Goal: Information Seeking & Learning: Check status

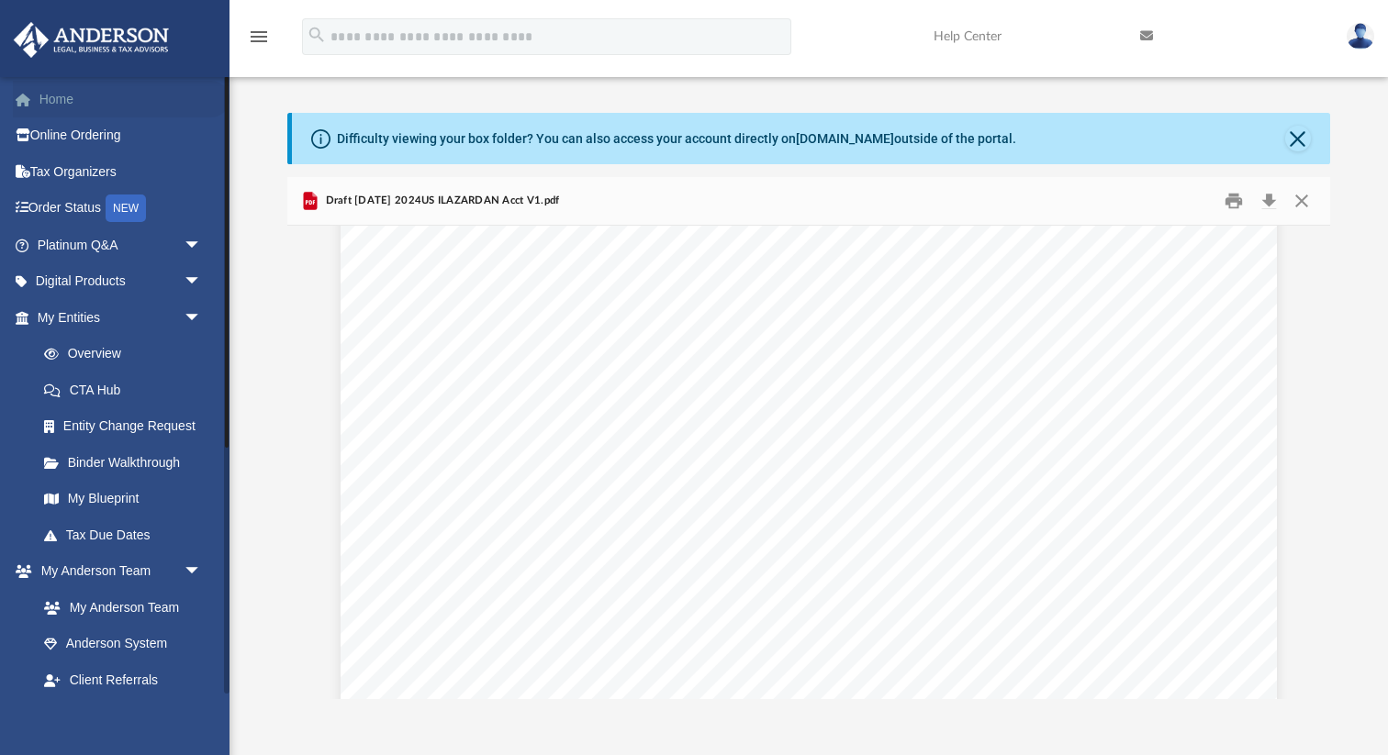
click at [55, 102] on link "Home" at bounding box center [121, 99] width 217 height 37
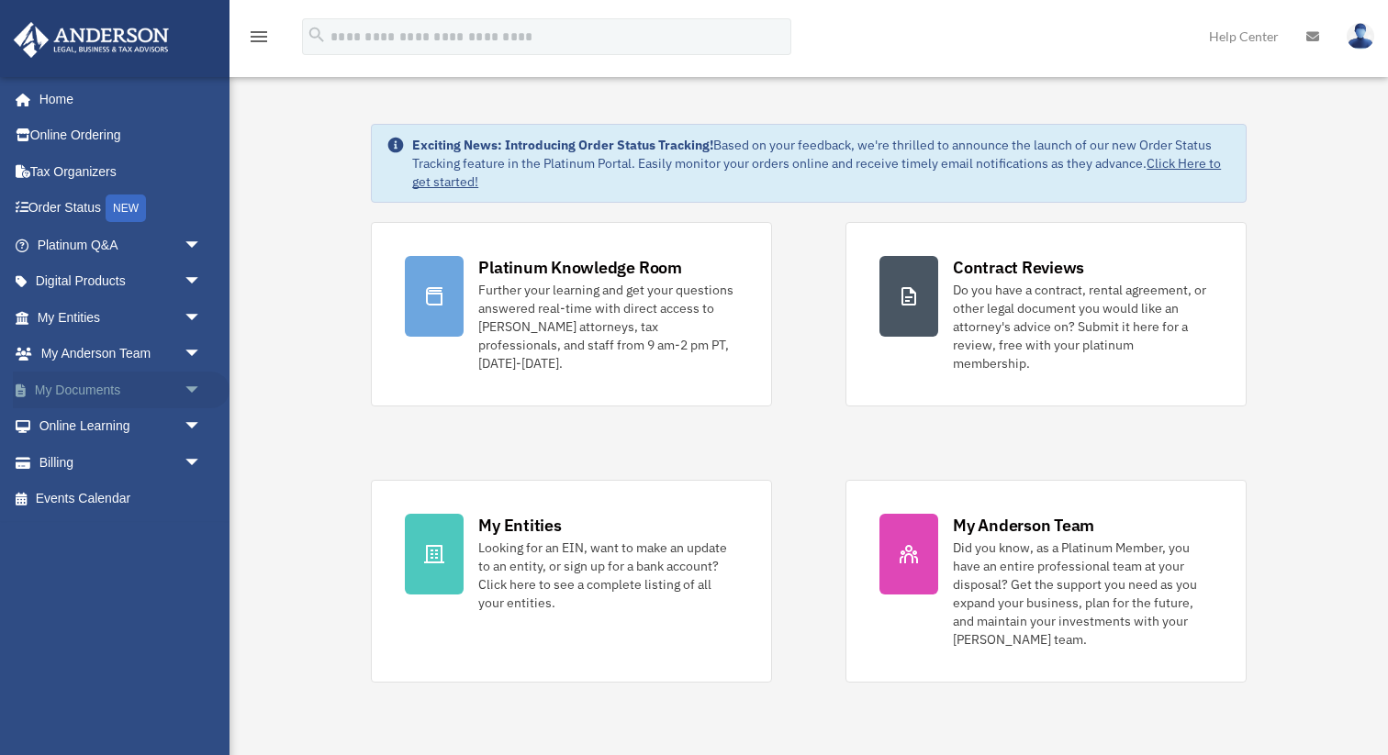
click at [85, 398] on link "My Documents arrow_drop_down" at bounding box center [121, 390] width 217 height 37
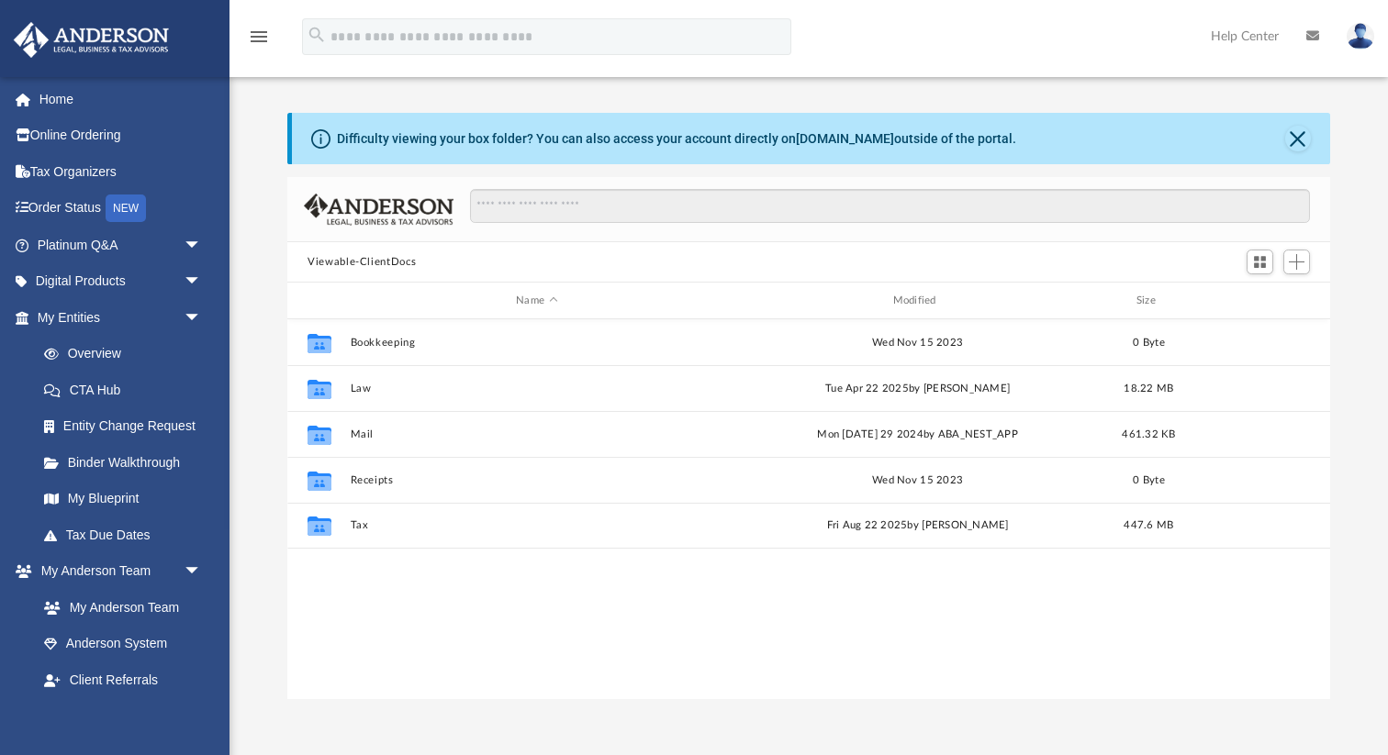
scroll to position [417, 1042]
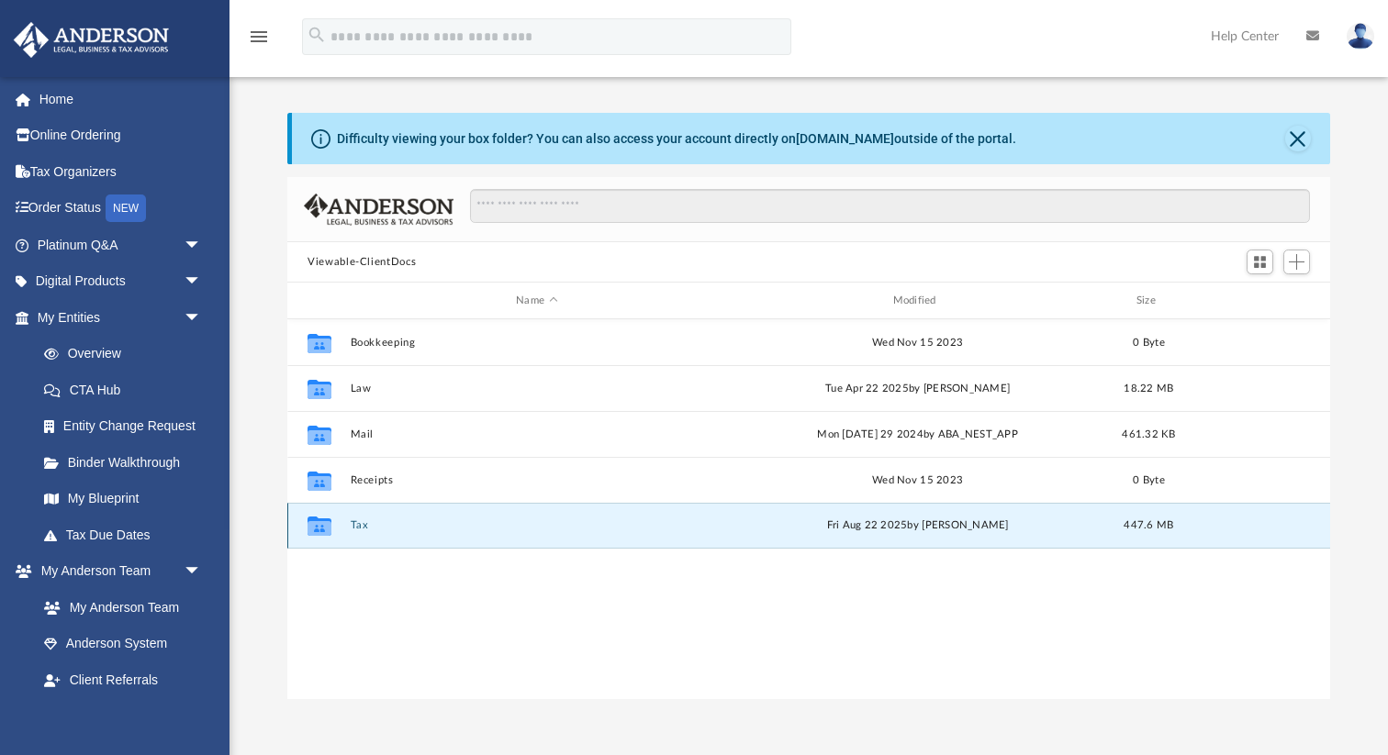
click at [357, 526] on button "Tax" at bounding box center [537, 525] width 373 height 12
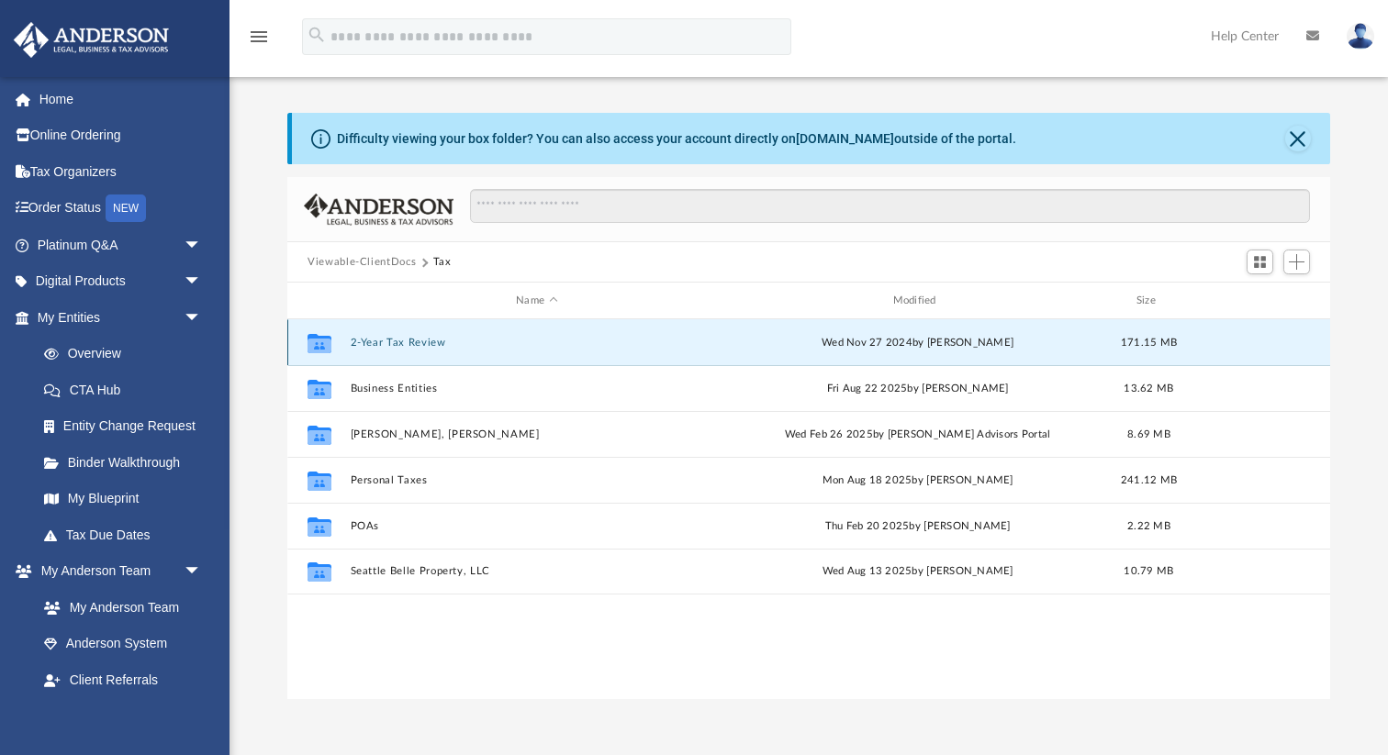
click at [397, 337] on button "2-Year Tax Review" at bounding box center [537, 343] width 373 height 12
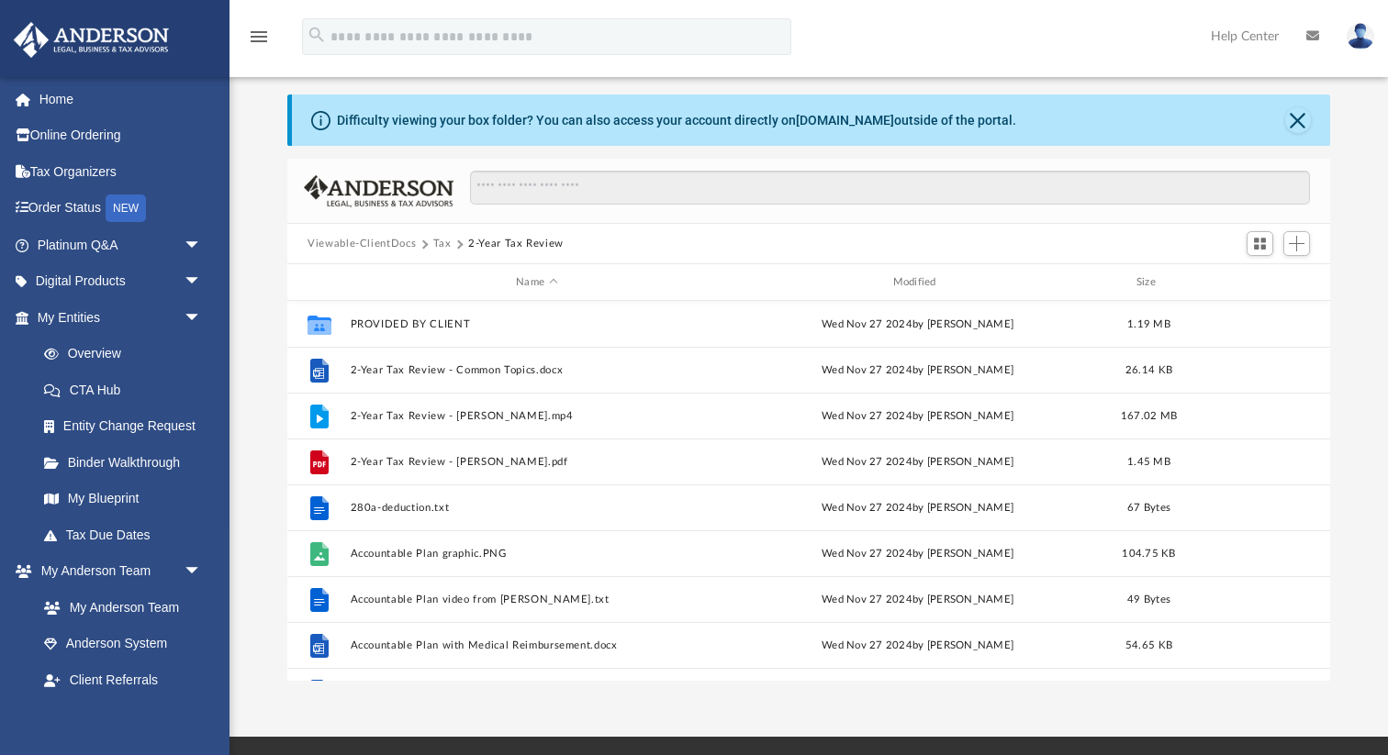
scroll to position [0, 0]
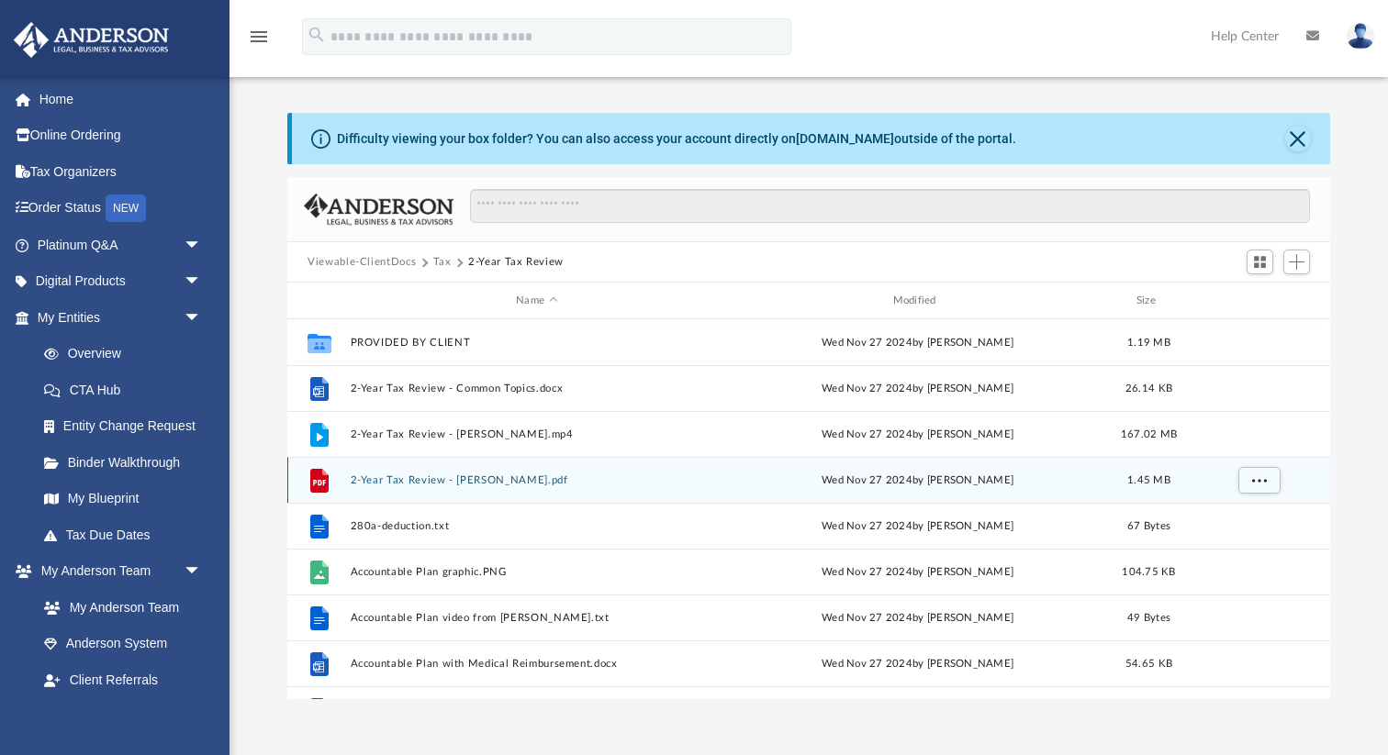
click at [451, 487] on div "File 2-Year Tax Review - Lazar, Lauren.pdf Wed Nov 27 2024 by Barley Bowler 1.4…" at bounding box center [808, 480] width 1042 height 46
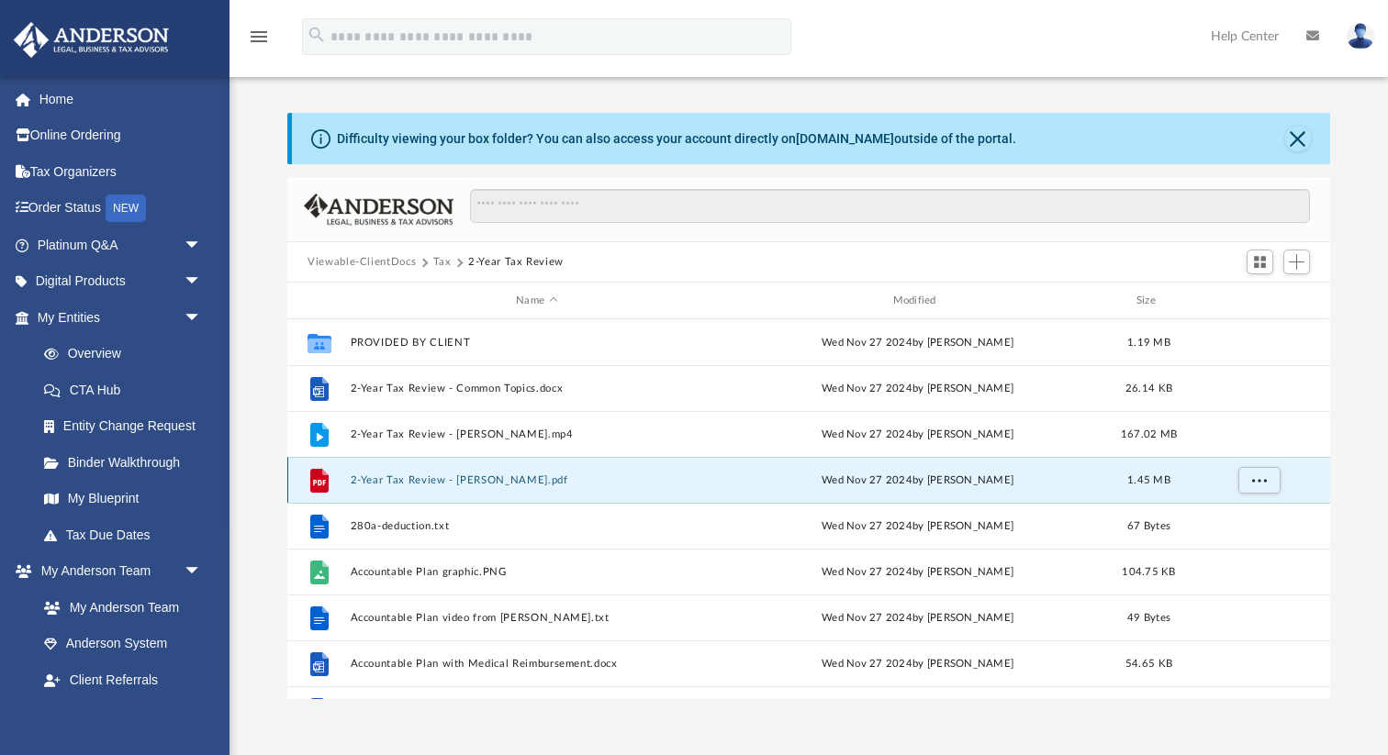
click at [454, 479] on button "2-Year Tax Review - Lazar, Lauren.pdf" at bounding box center [537, 480] width 373 height 12
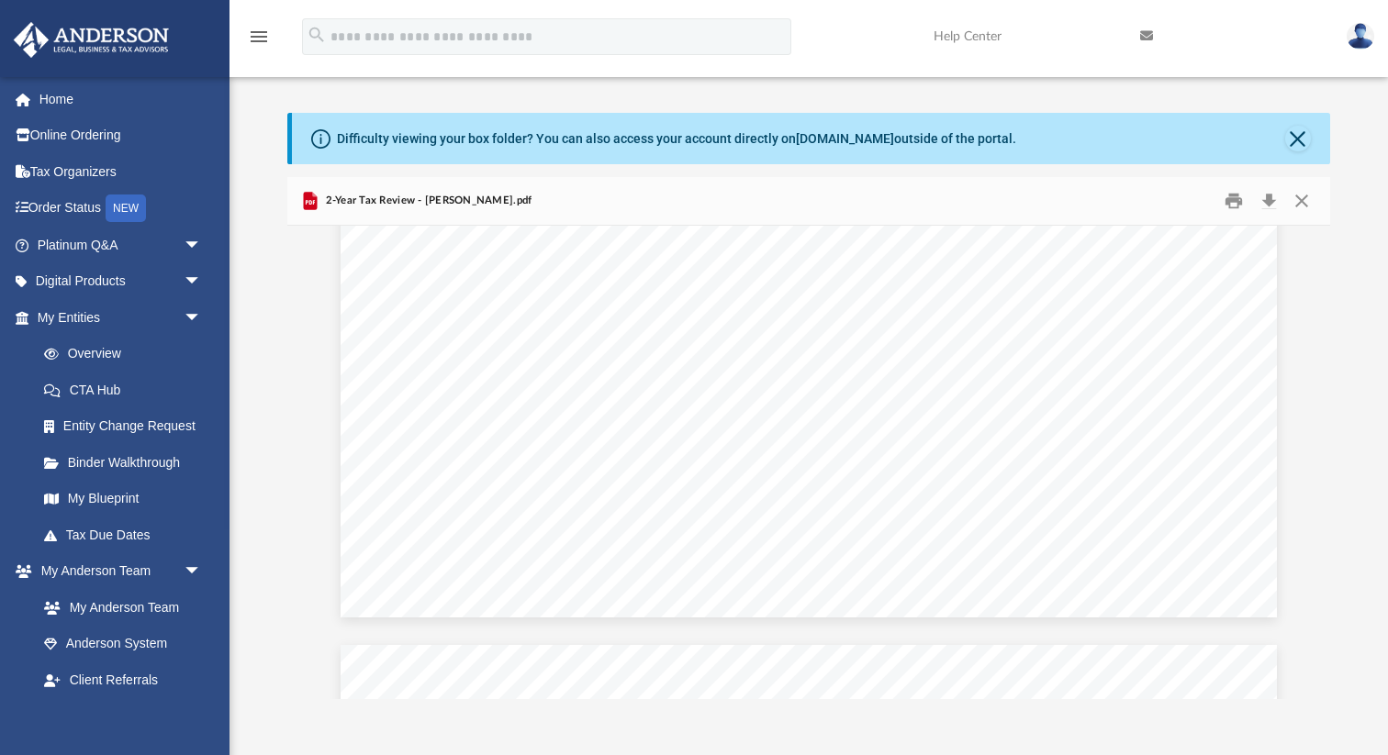
scroll to position [9502, 0]
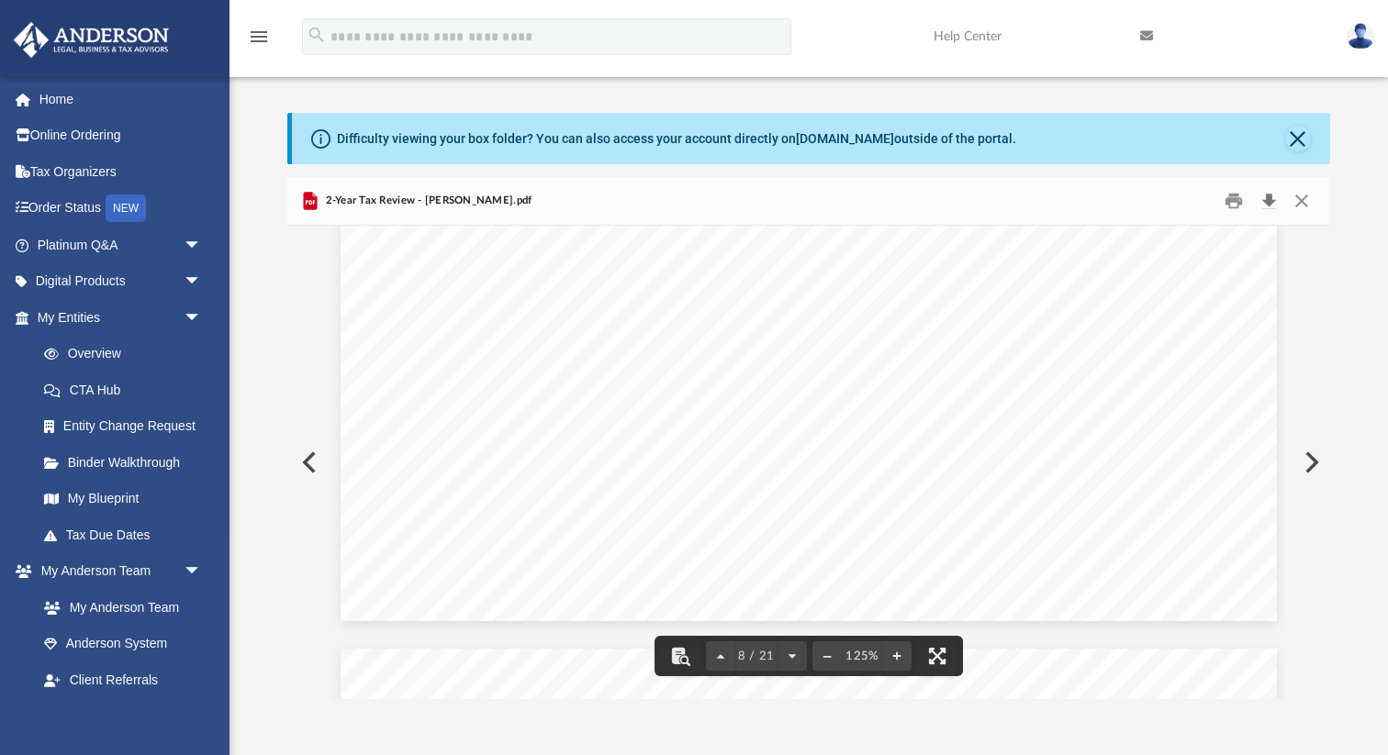
click at [1272, 206] on button "Download" at bounding box center [1268, 201] width 33 height 28
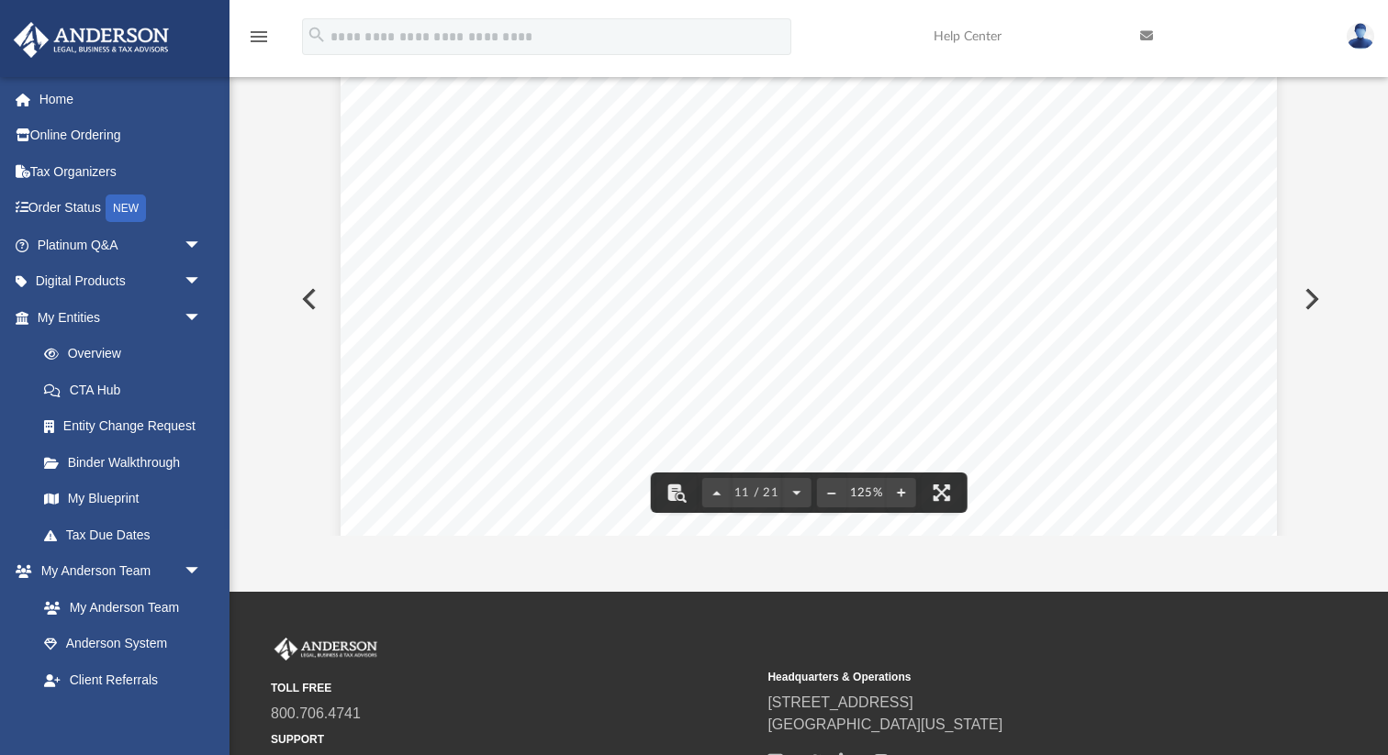
scroll to position [0, 0]
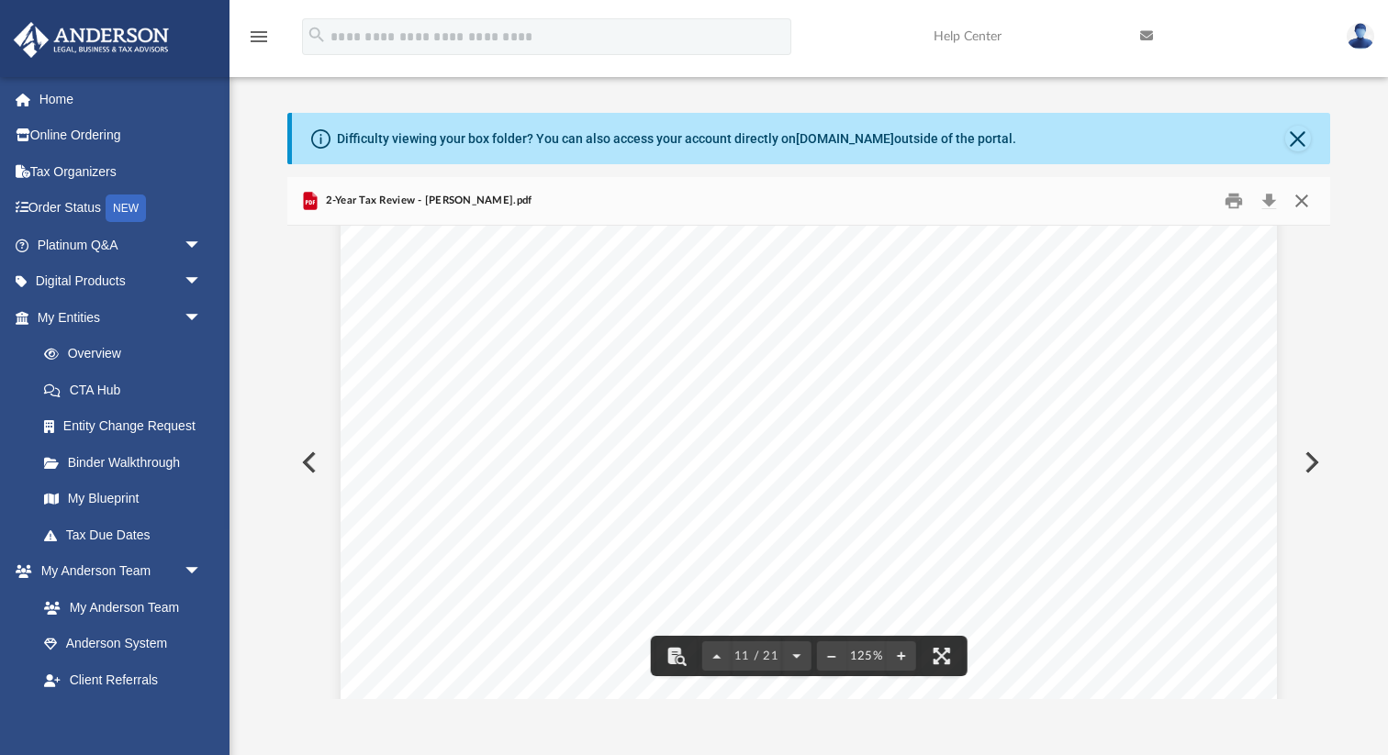
click at [1300, 203] on button "Close" at bounding box center [1301, 201] width 33 height 28
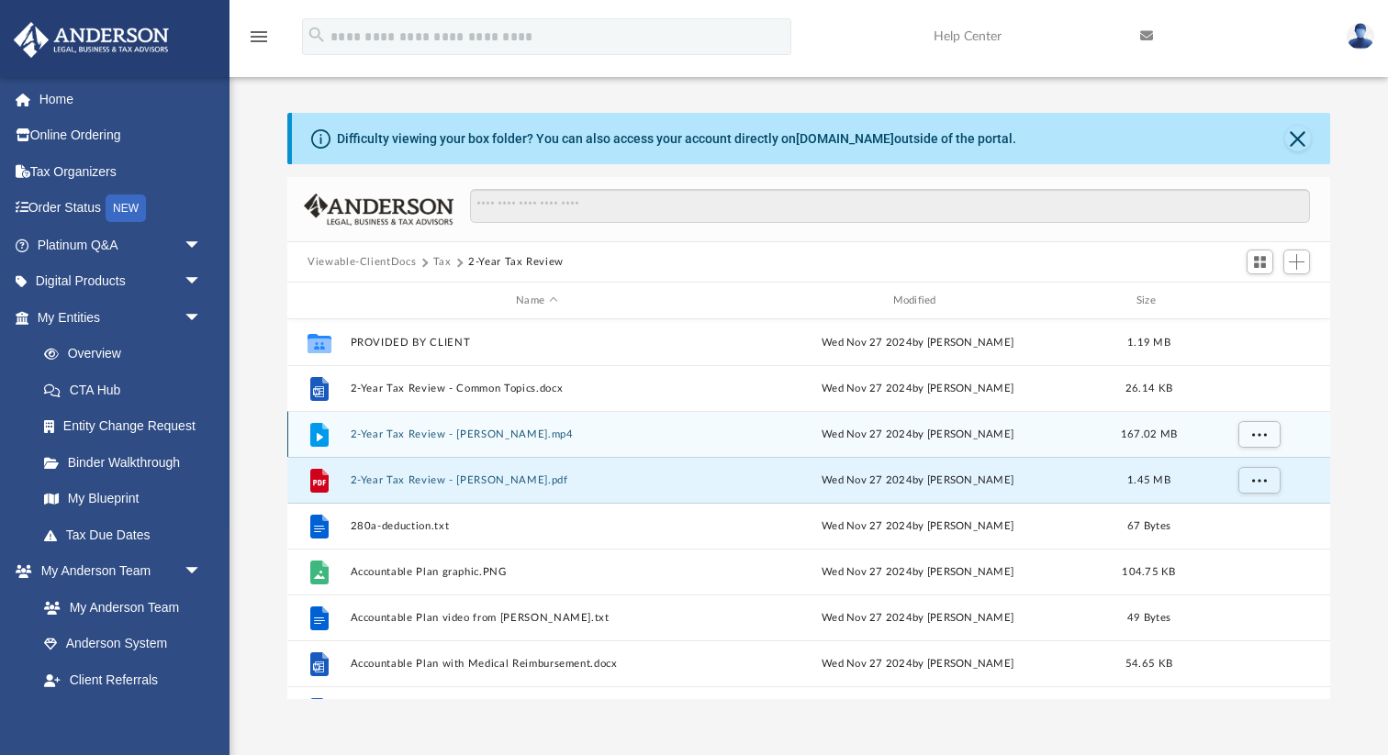
click at [454, 436] on button "2-Year Tax Review - Lazar, Lauren.mp4" at bounding box center [537, 435] width 373 height 12
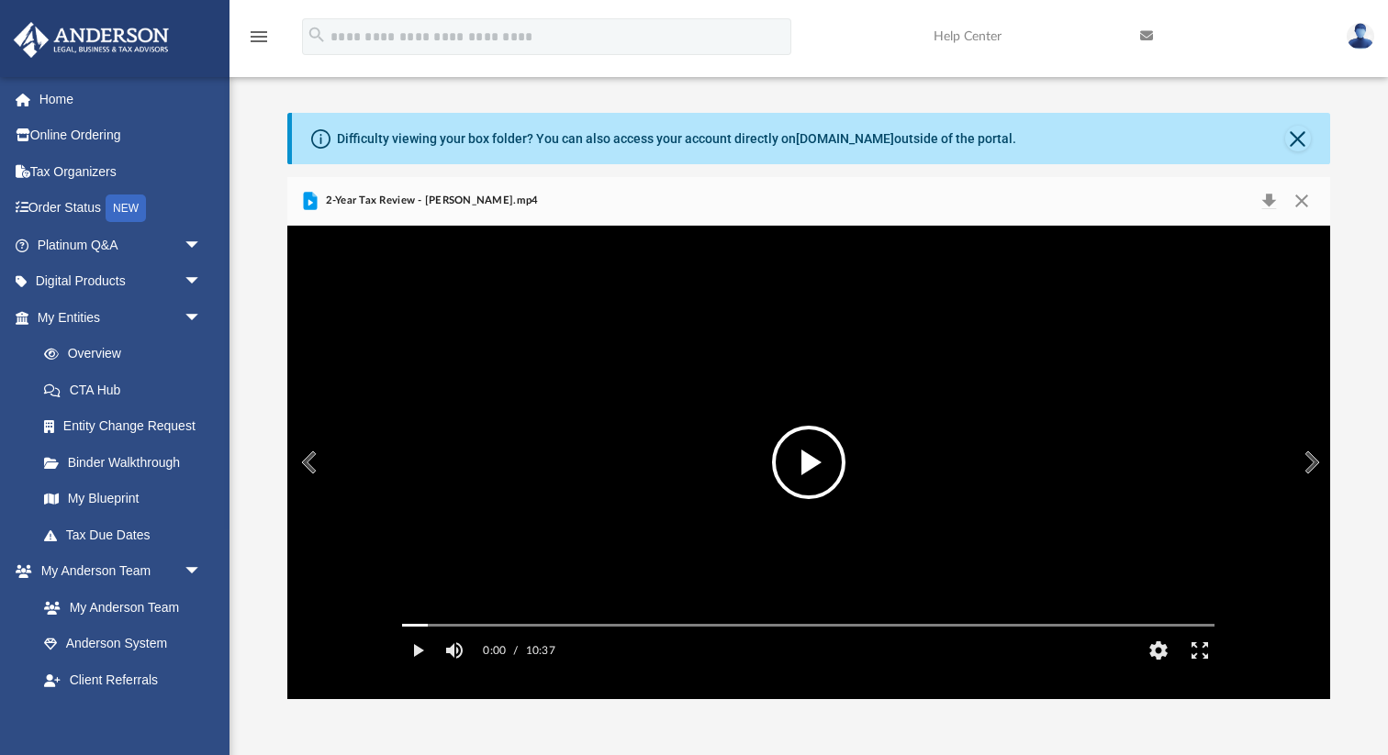
click at [820, 452] on button "File preview" at bounding box center [808, 462] width 73 height 73
click at [1302, 200] on button "Close" at bounding box center [1301, 201] width 33 height 26
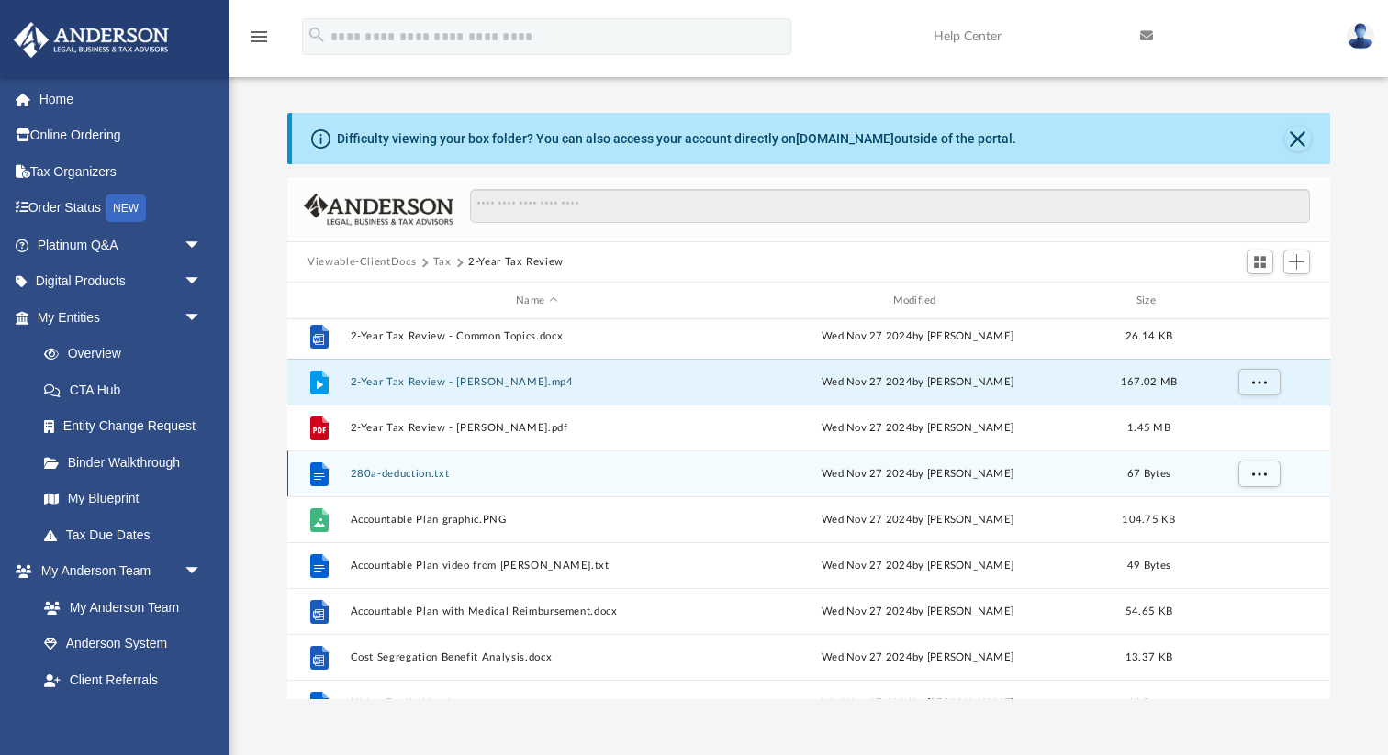
scroll to position [59, 0]
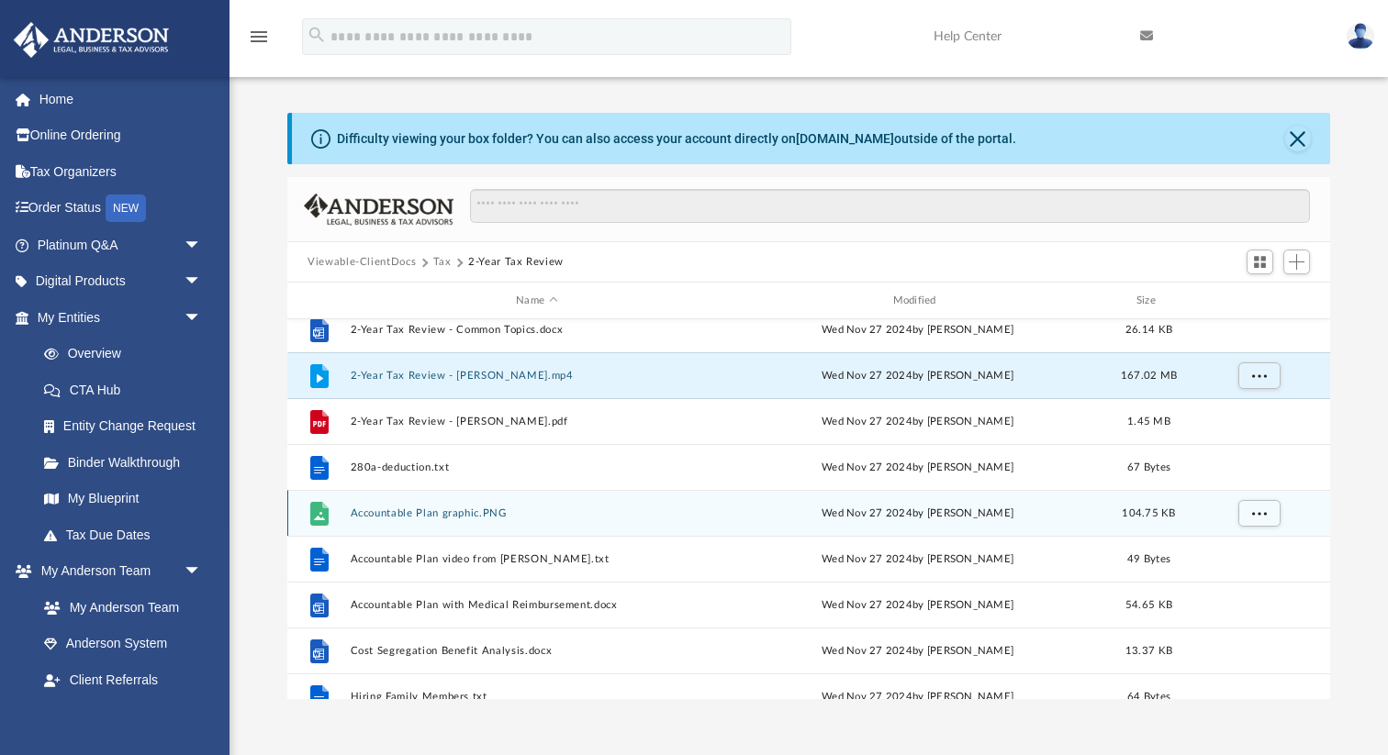
click at [436, 518] on div "File Accountable Plan graphic.PNG Wed Nov 27 2024 by Barley Bowler 104.75 KB" at bounding box center [808, 513] width 1042 height 46
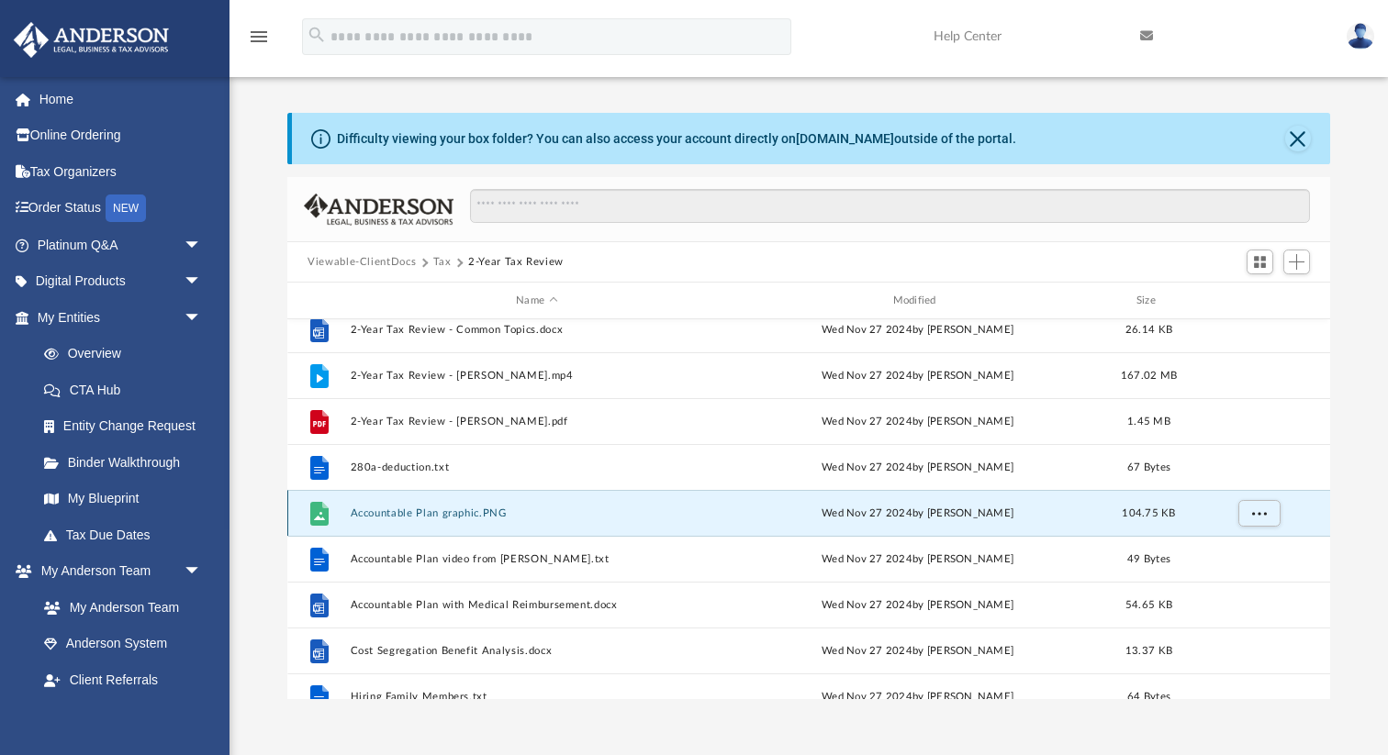
click at [440, 511] on button "Accountable Plan graphic.PNG" at bounding box center [537, 513] width 373 height 12
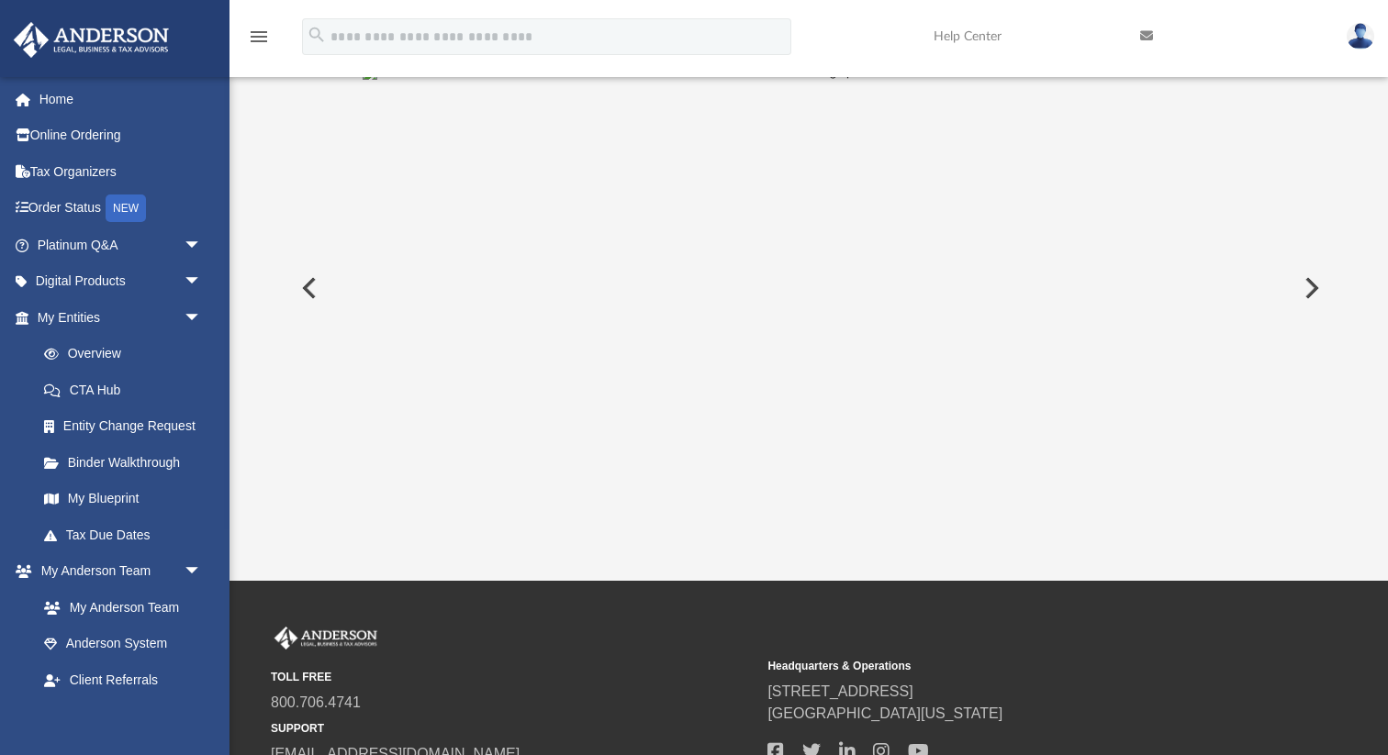
scroll to position [177, 0]
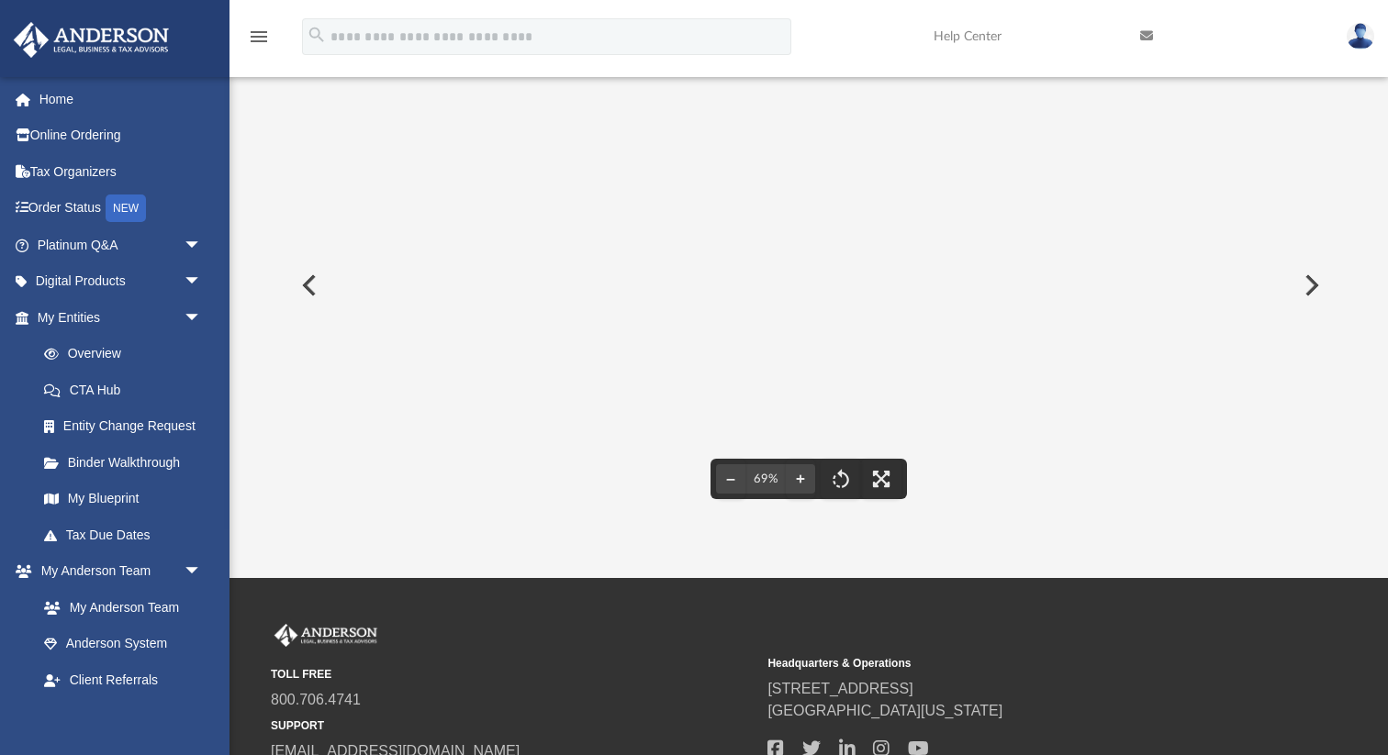
click at [1319, 287] on button "Preview" at bounding box center [1309, 285] width 40 height 51
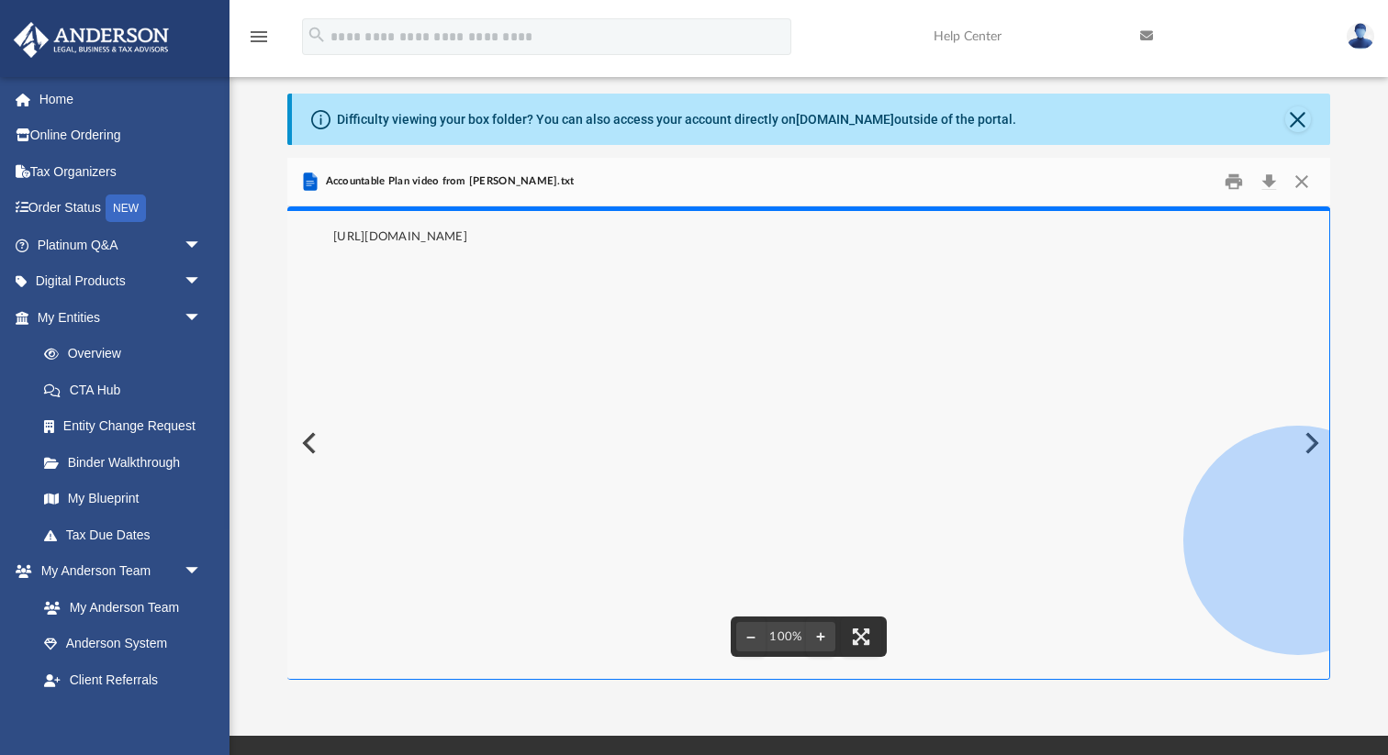
scroll to position [0, 0]
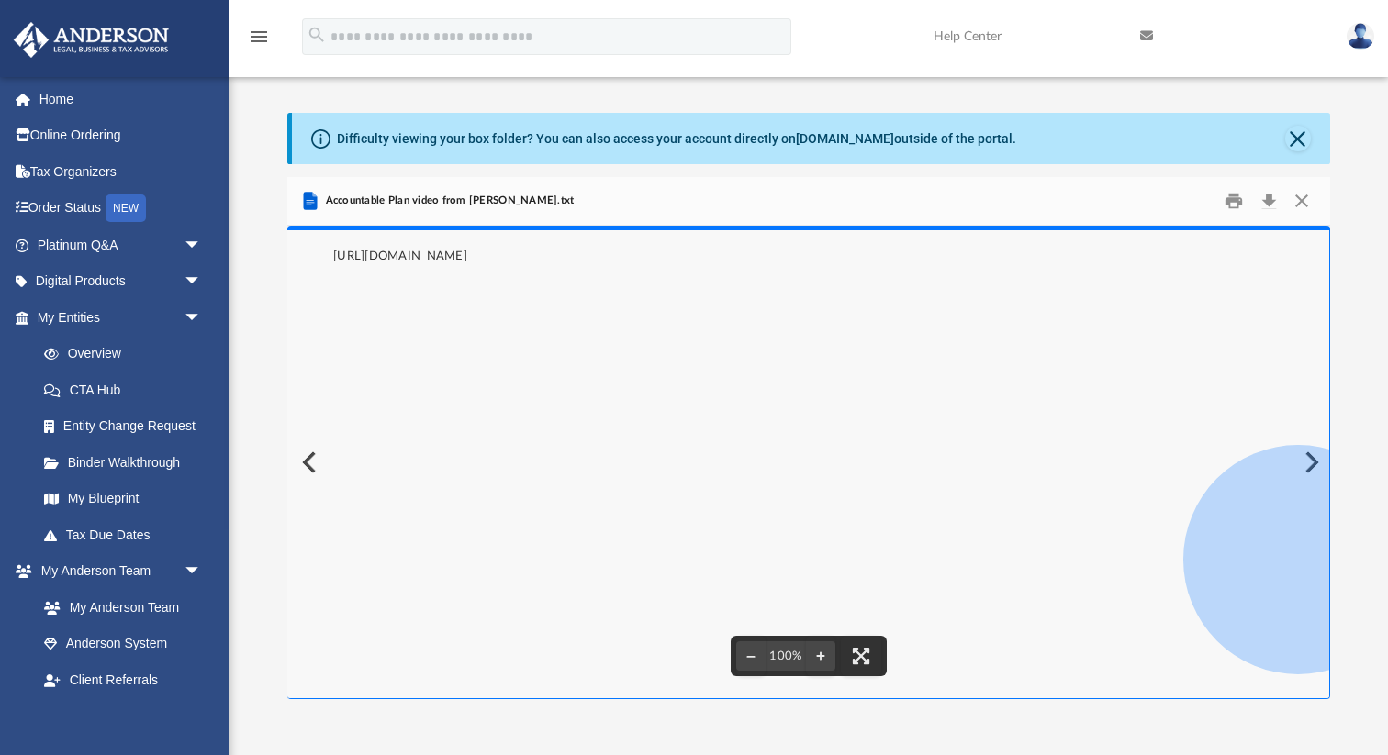
click at [305, 463] on button "Preview" at bounding box center [307, 462] width 40 height 51
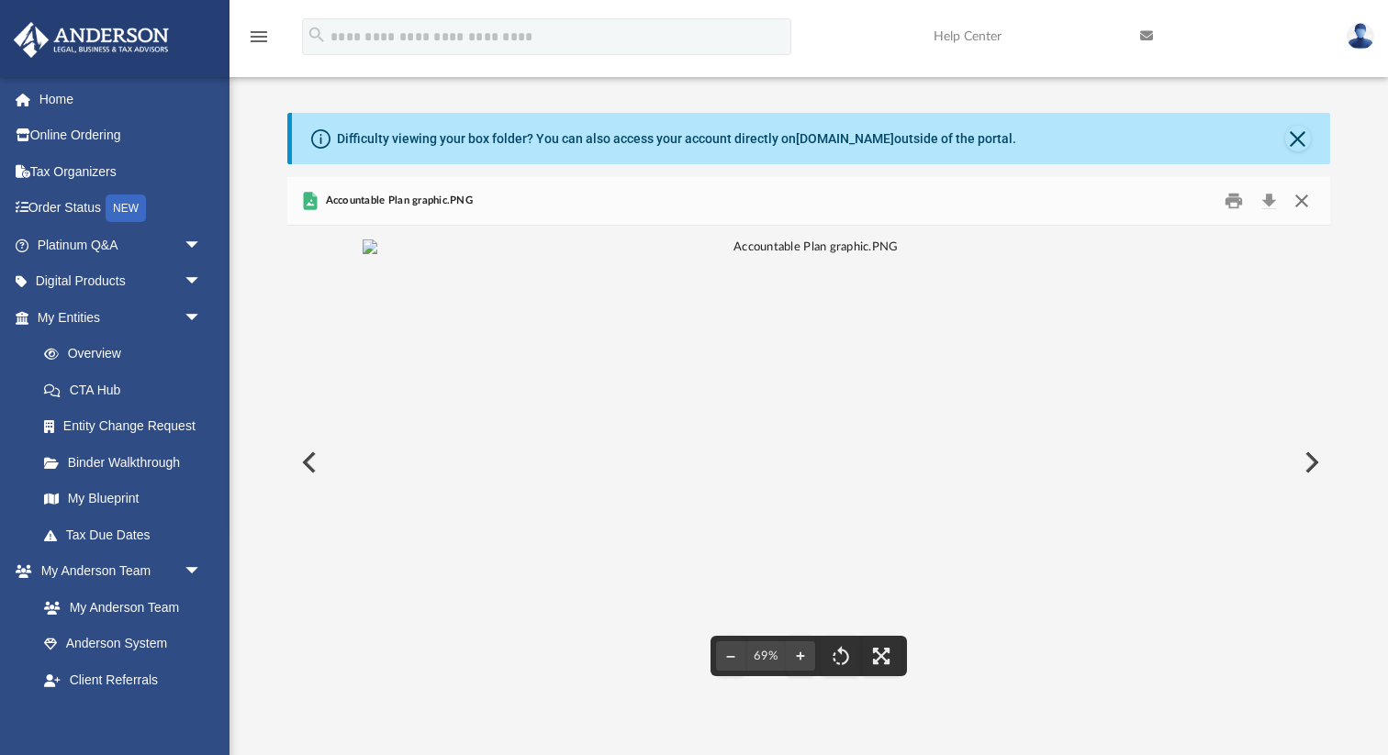
click at [1305, 208] on button "Close" at bounding box center [1301, 201] width 33 height 28
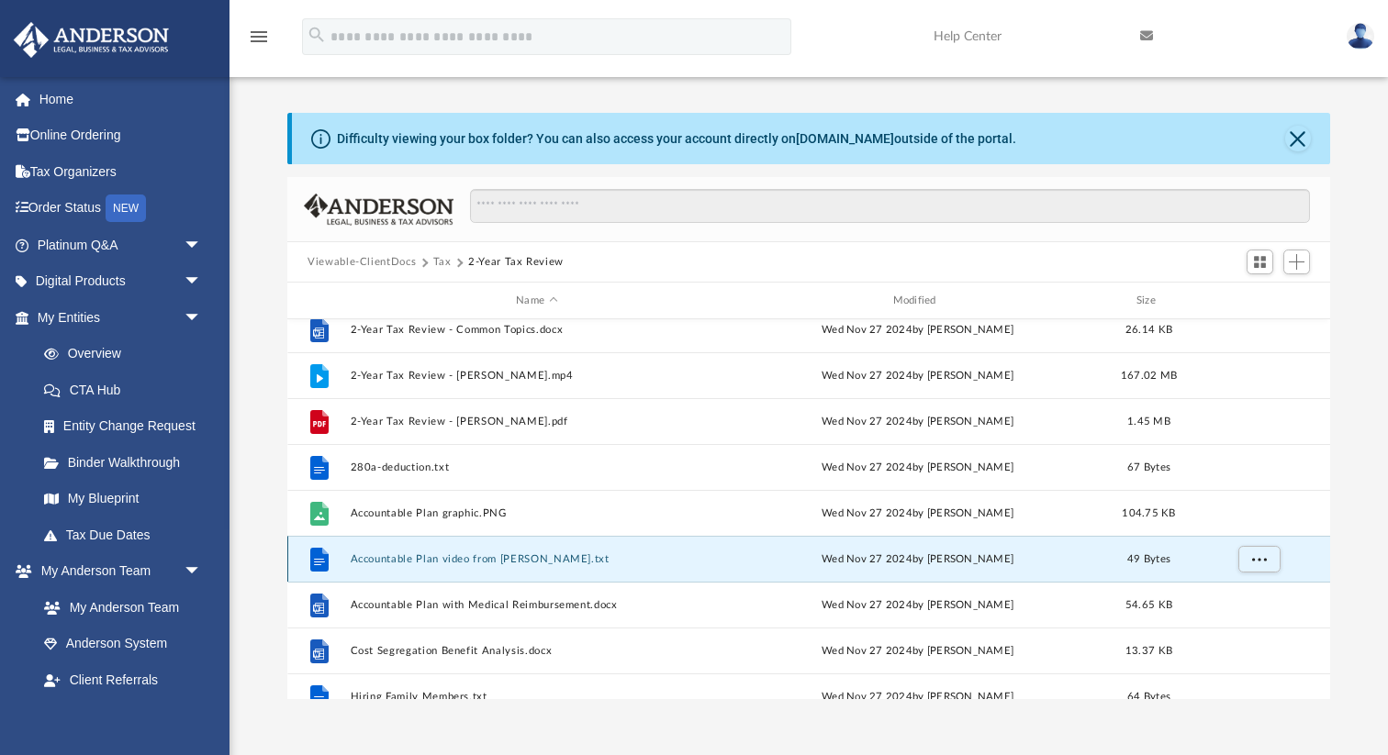
click at [486, 559] on button "Accountable Plan video from Toby.txt" at bounding box center [537, 559] width 373 height 12
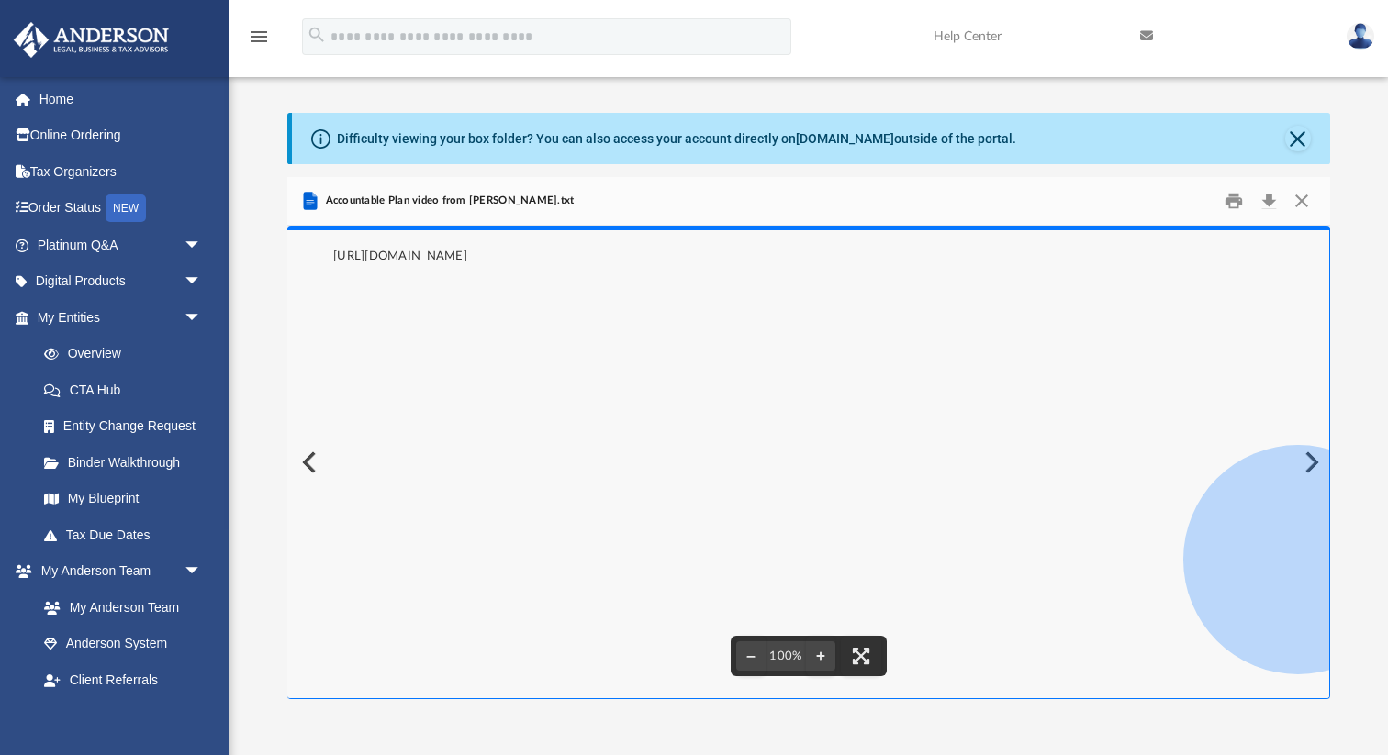
click at [625, 329] on pre "https://www.youtube.com/watch?v=hsJSWkRwq0g&t=81s" at bounding box center [808, 463] width 1042 height 474
click at [1302, 212] on button "Close" at bounding box center [1301, 201] width 33 height 28
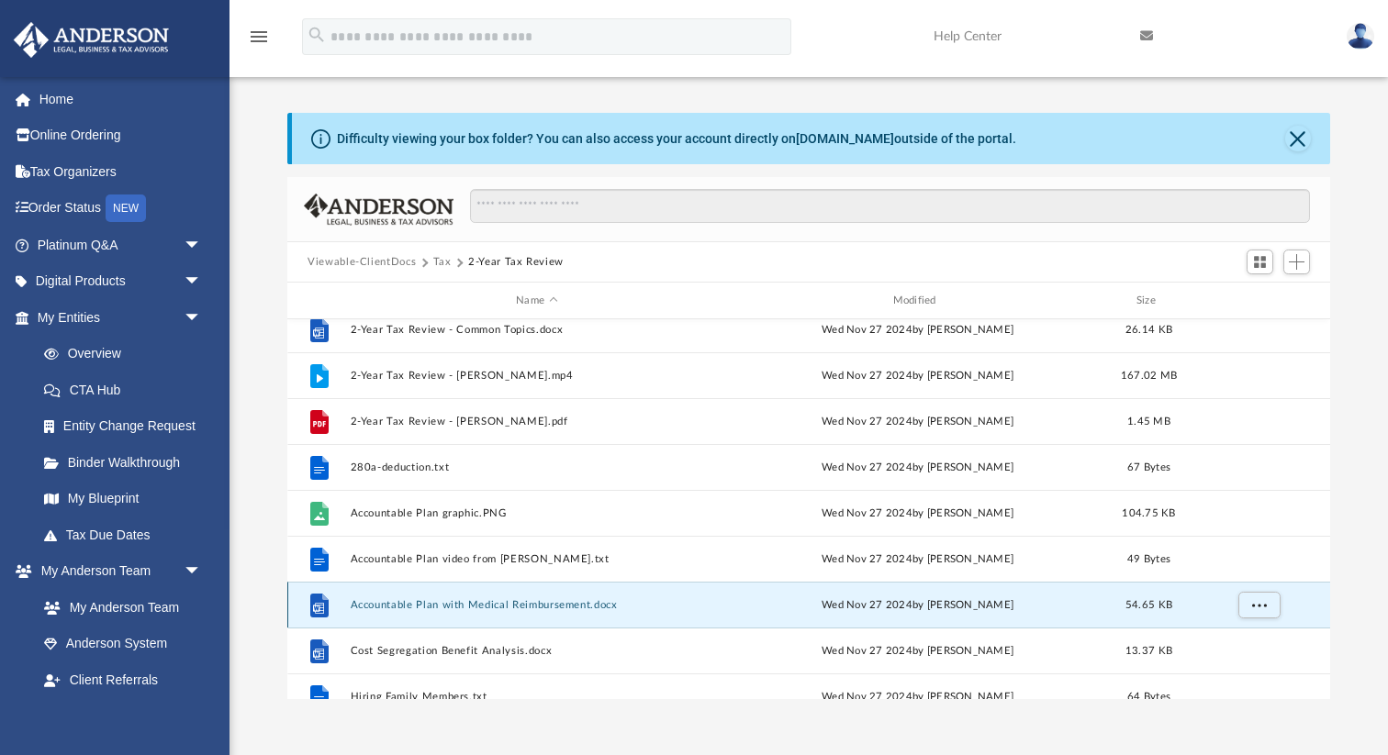
click at [584, 601] on button "Accountable Plan with Medical Reimbursement.docx" at bounding box center [537, 605] width 373 height 12
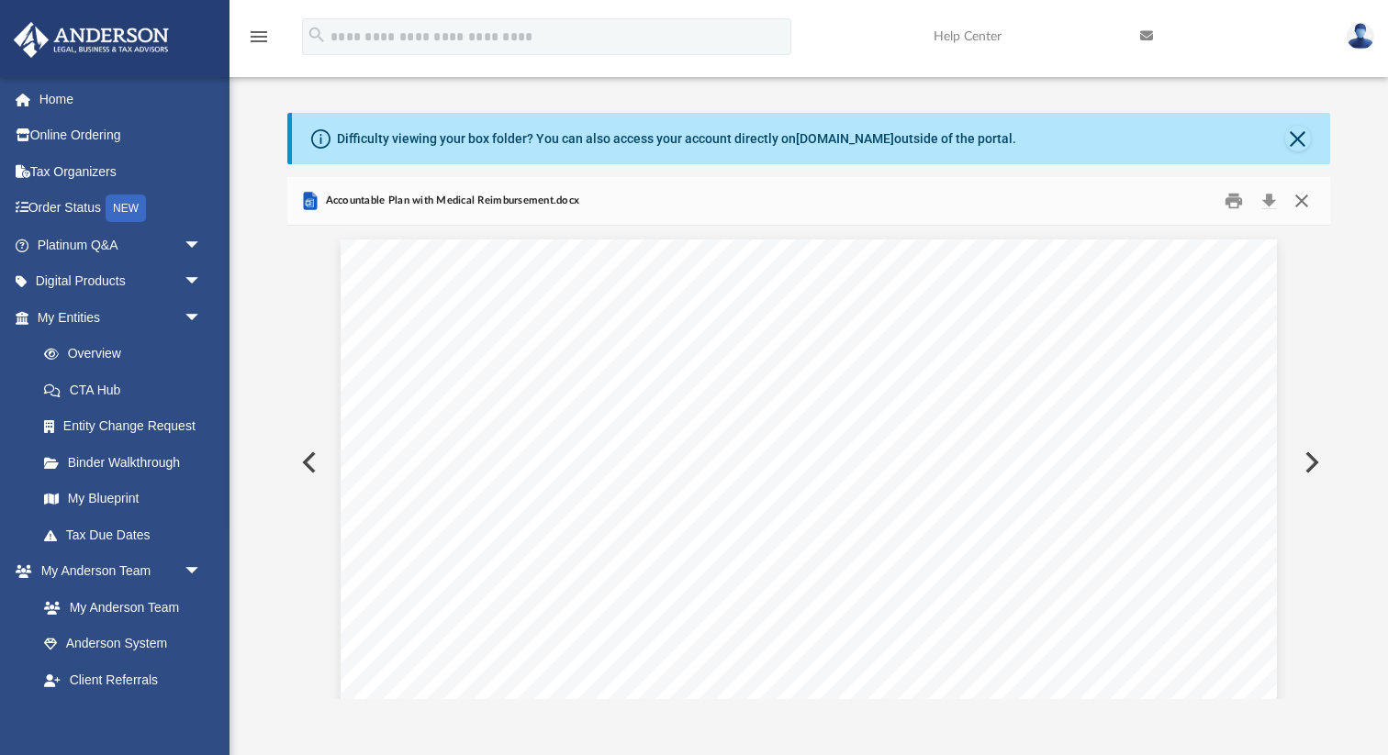
click at [1307, 192] on button "Close" at bounding box center [1301, 201] width 33 height 28
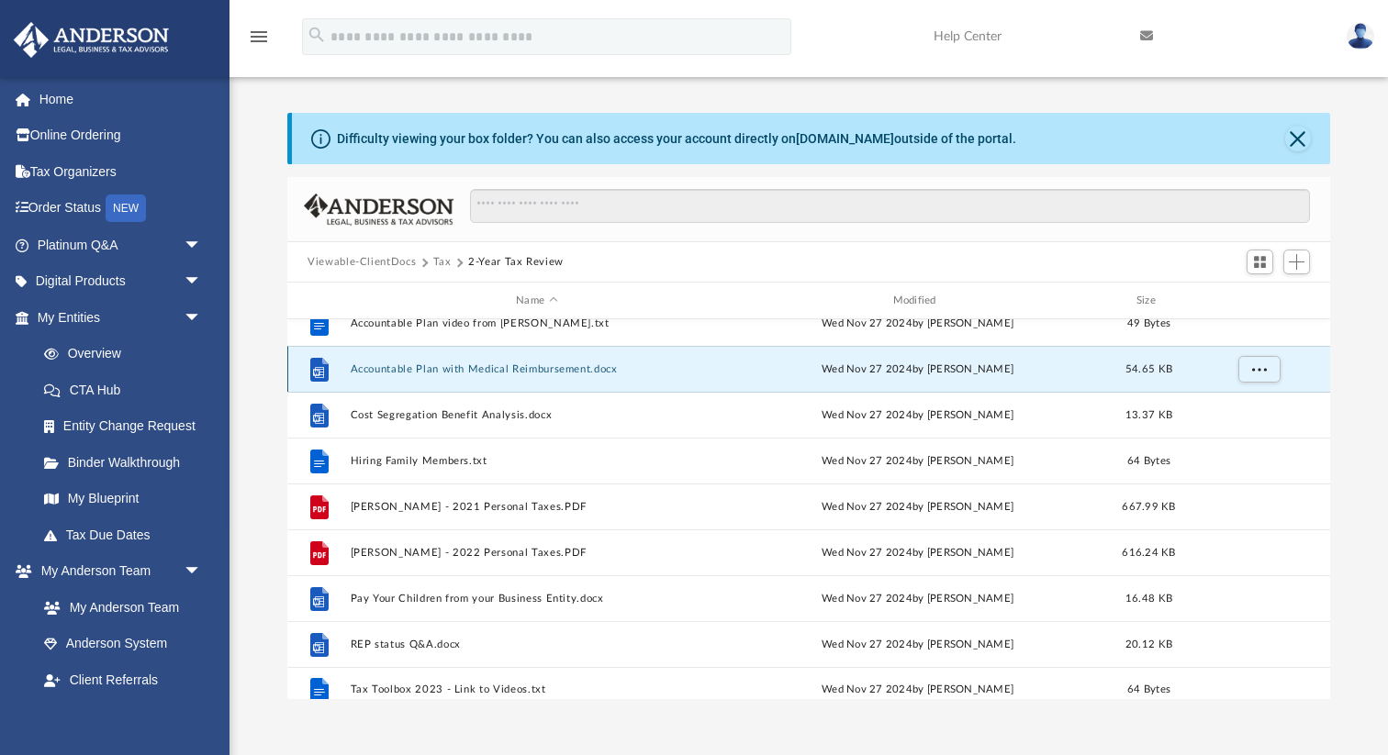
scroll to position [307, 0]
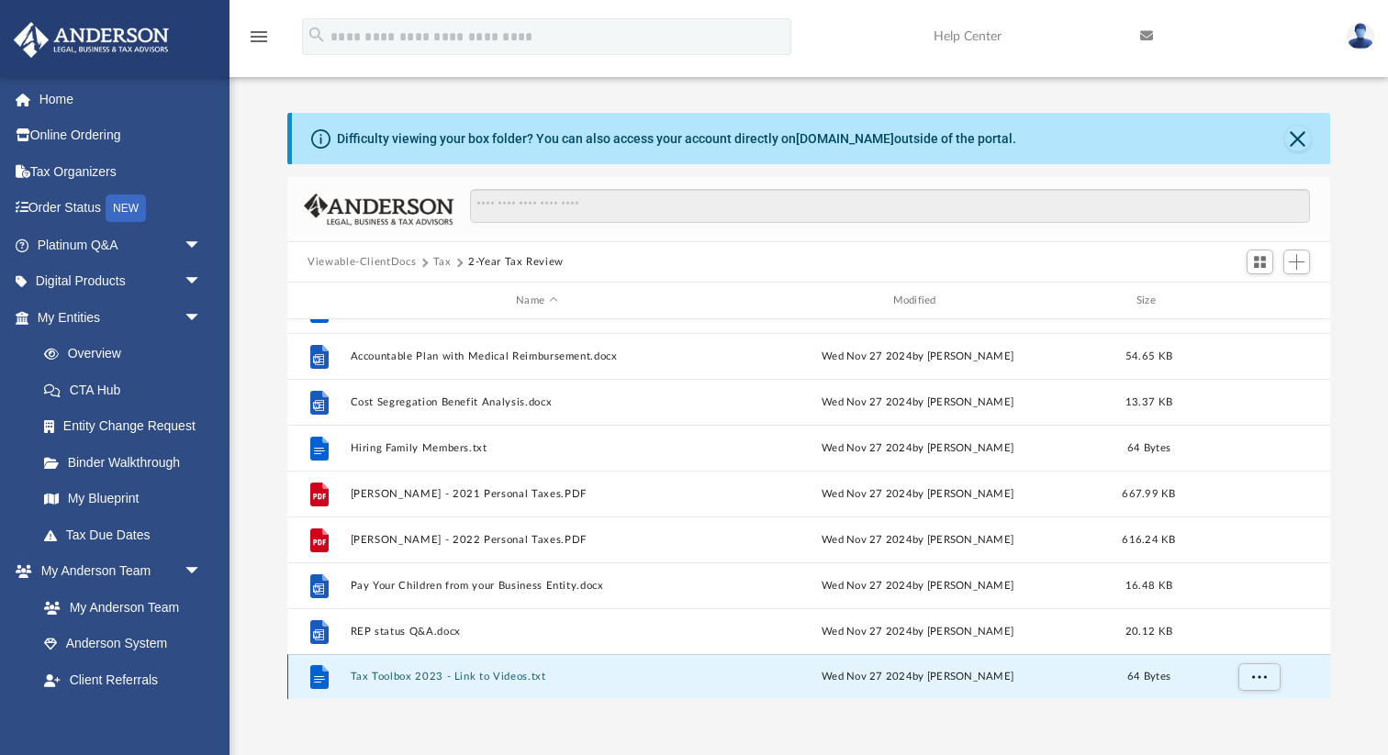
click at [433, 675] on button "Tax Toolbox 2023 - Link to Videos.txt" at bounding box center [537, 677] width 373 height 12
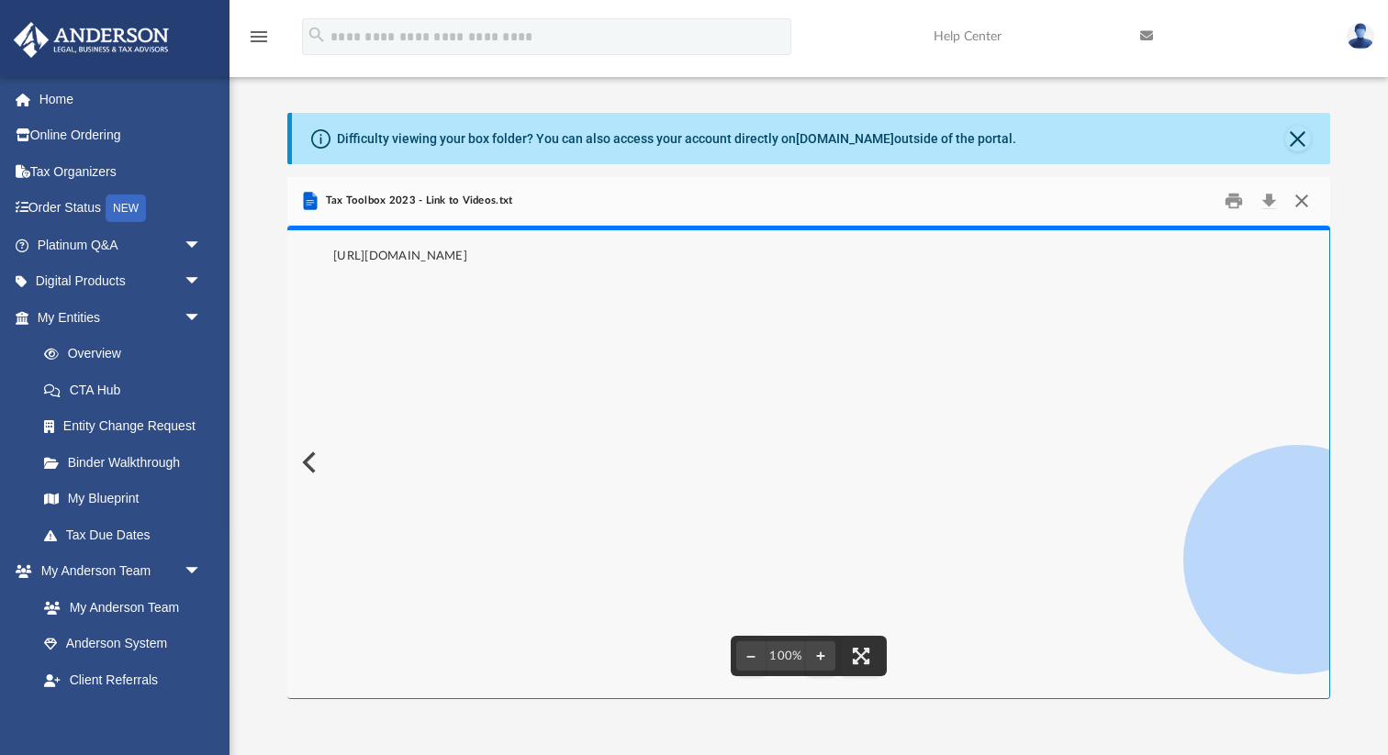
click at [1302, 206] on button "Close" at bounding box center [1301, 201] width 33 height 28
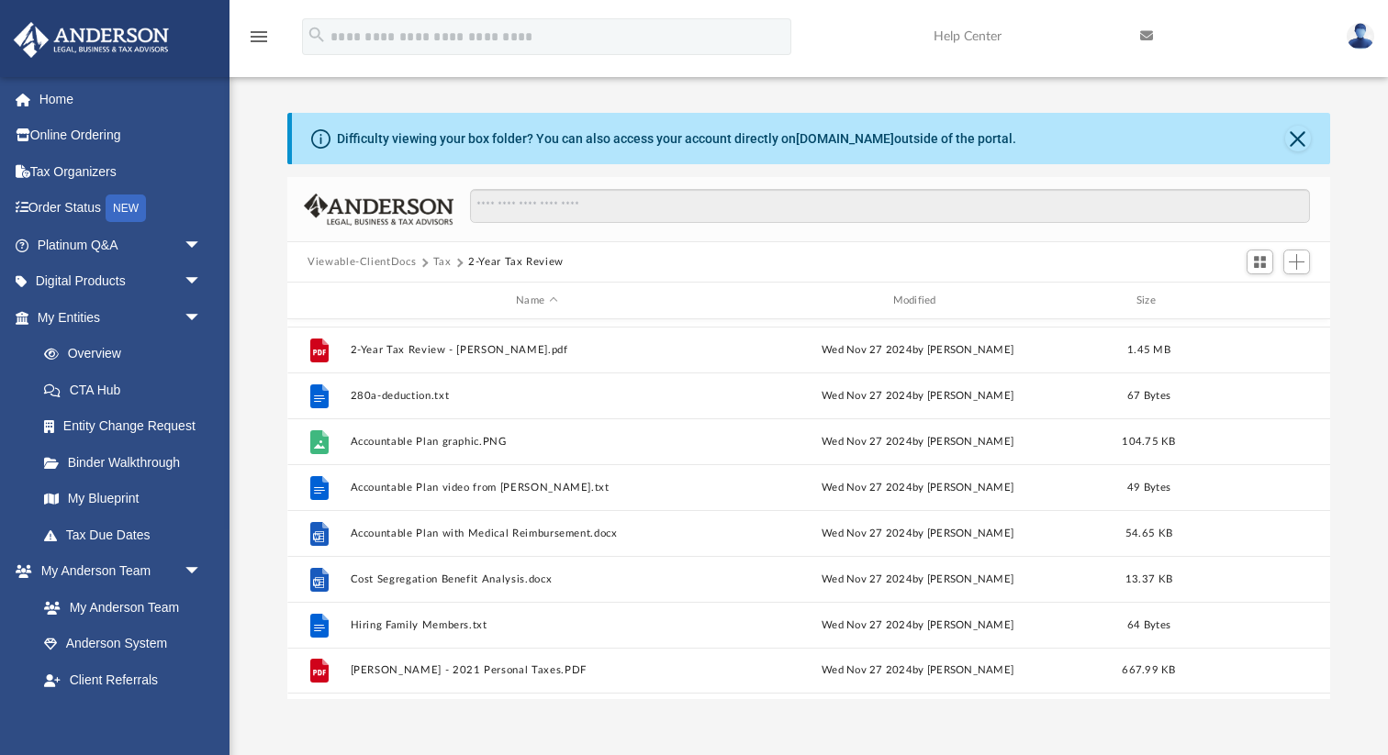
scroll to position [0, 0]
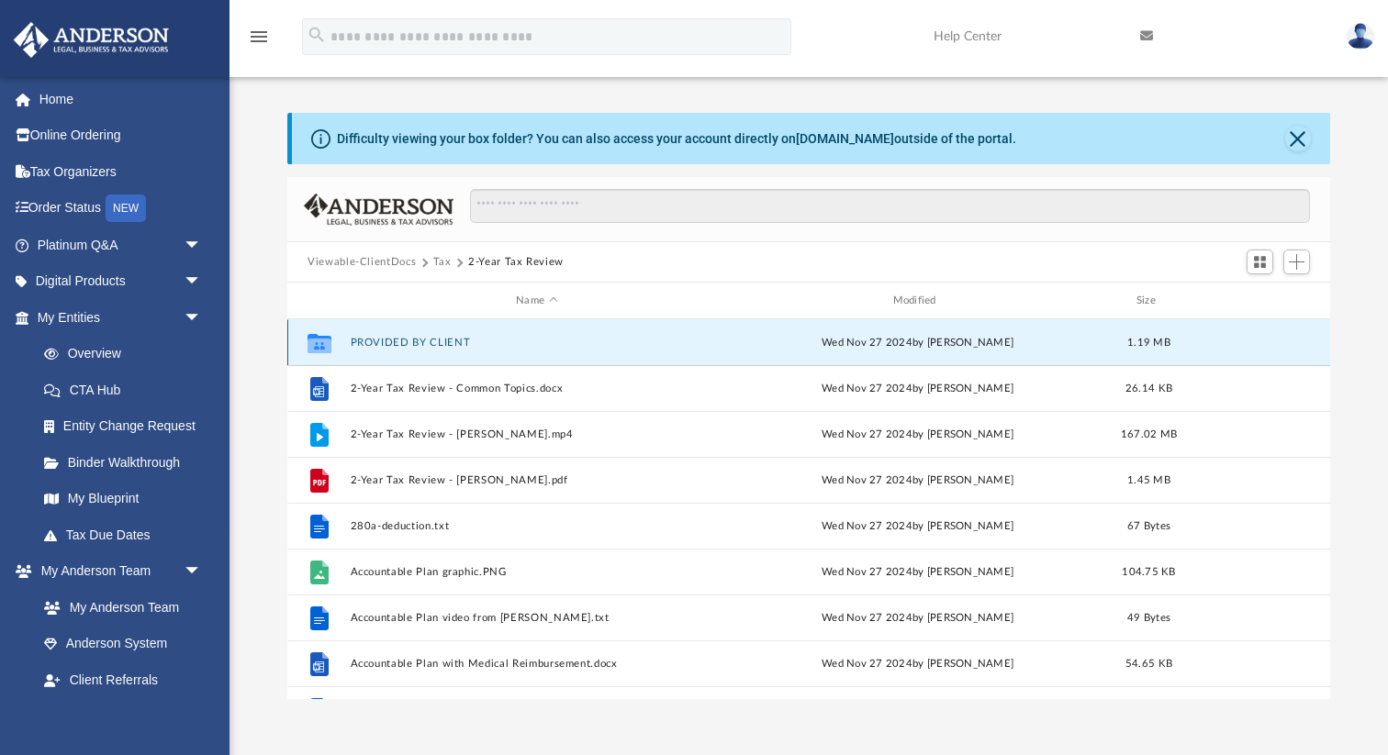
click at [434, 344] on button "PROVIDED BY CLIENT" at bounding box center [537, 343] width 373 height 12
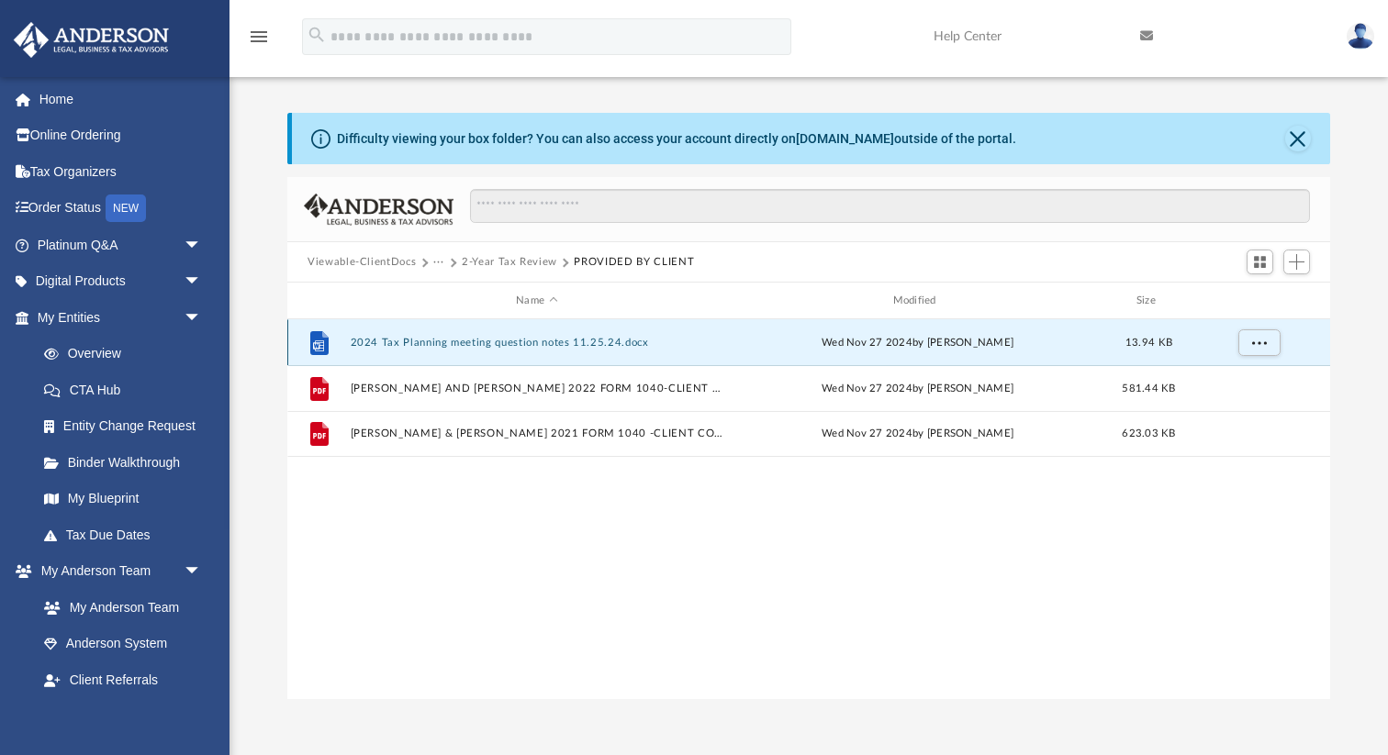
click at [447, 347] on button "2024 Tax Planning meeting question notes 11.25.24.docx" at bounding box center [537, 343] width 373 height 12
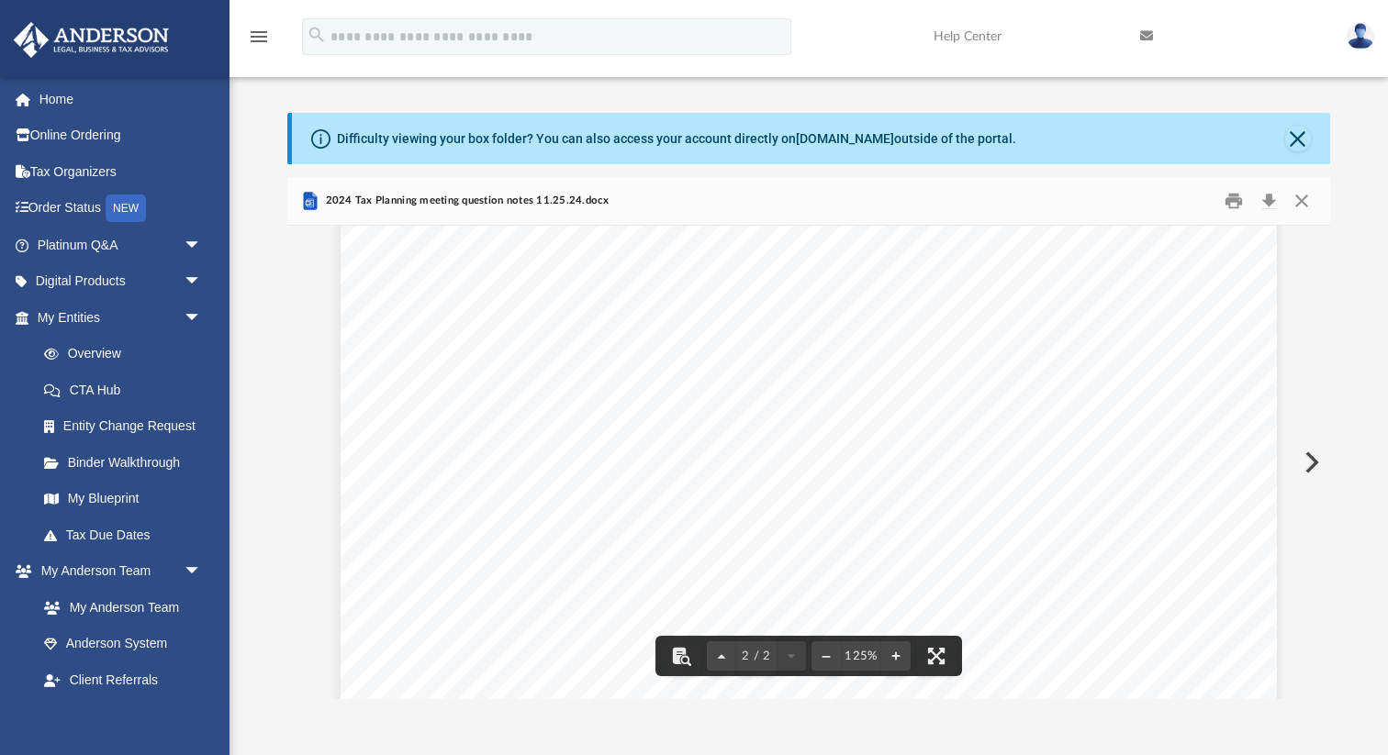
scroll to position [1466, 0]
click at [1302, 204] on button "Close" at bounding box center [1301, 201] width 33 height 28
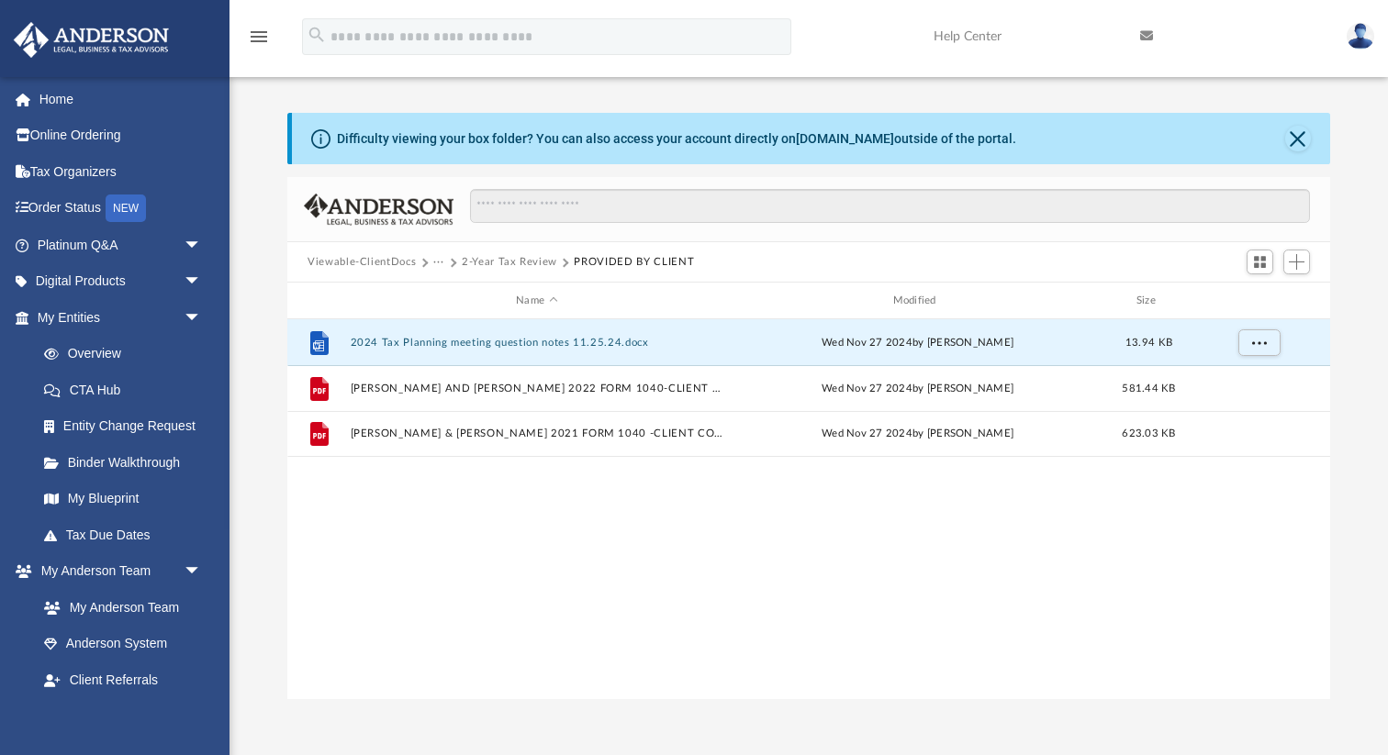
click at [526, 266] on button "2-Year Tax Review" at bounding box center [509, 262] width 95 height 17
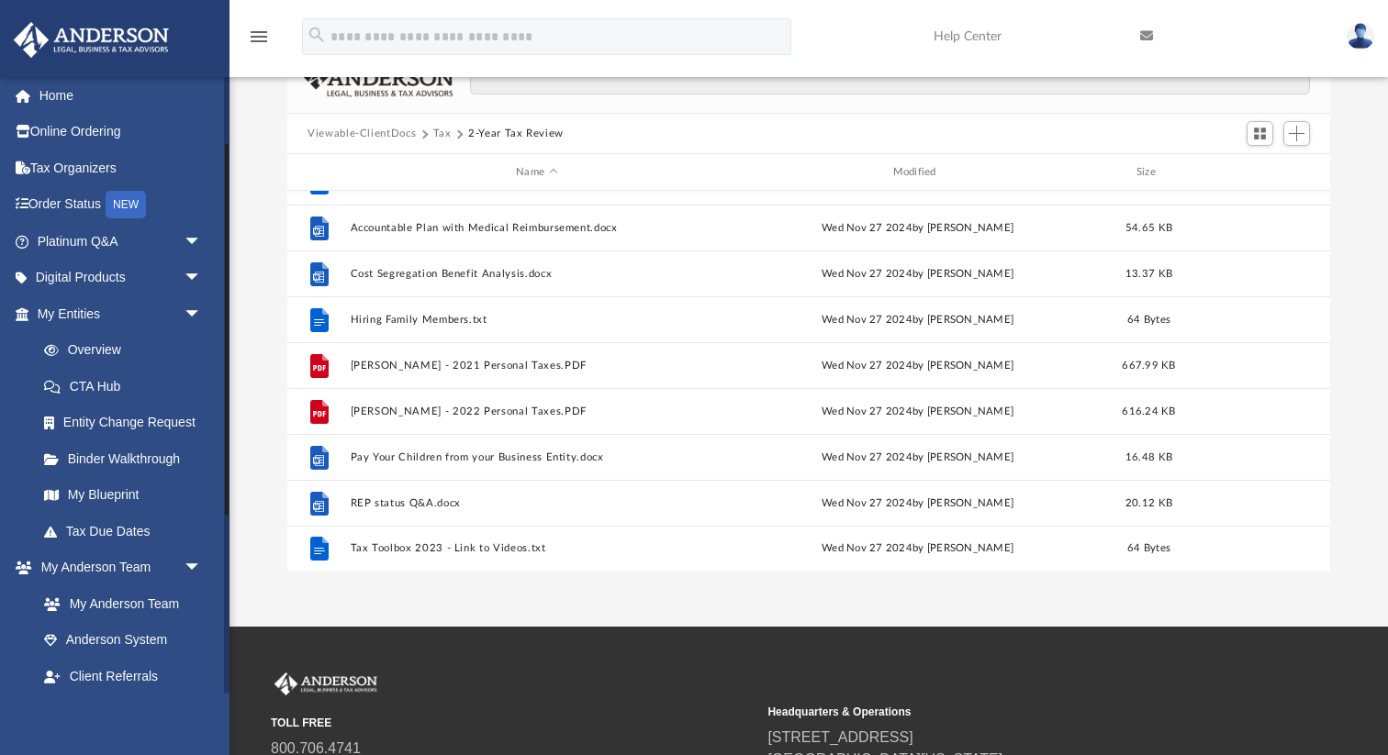
scroll to position [0, 0]
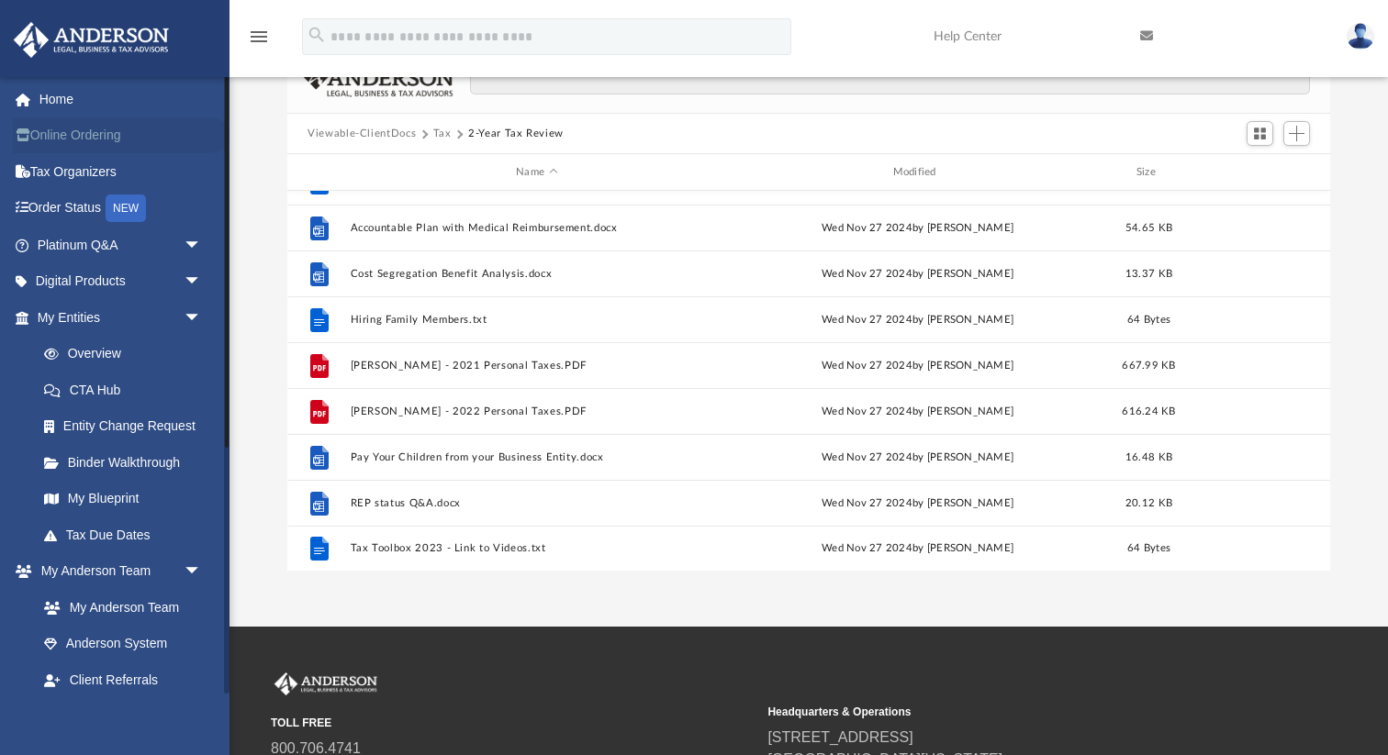
click at [90, 139] on link "Online Ordering" at bounding box center [121, 135] width 217 height 37
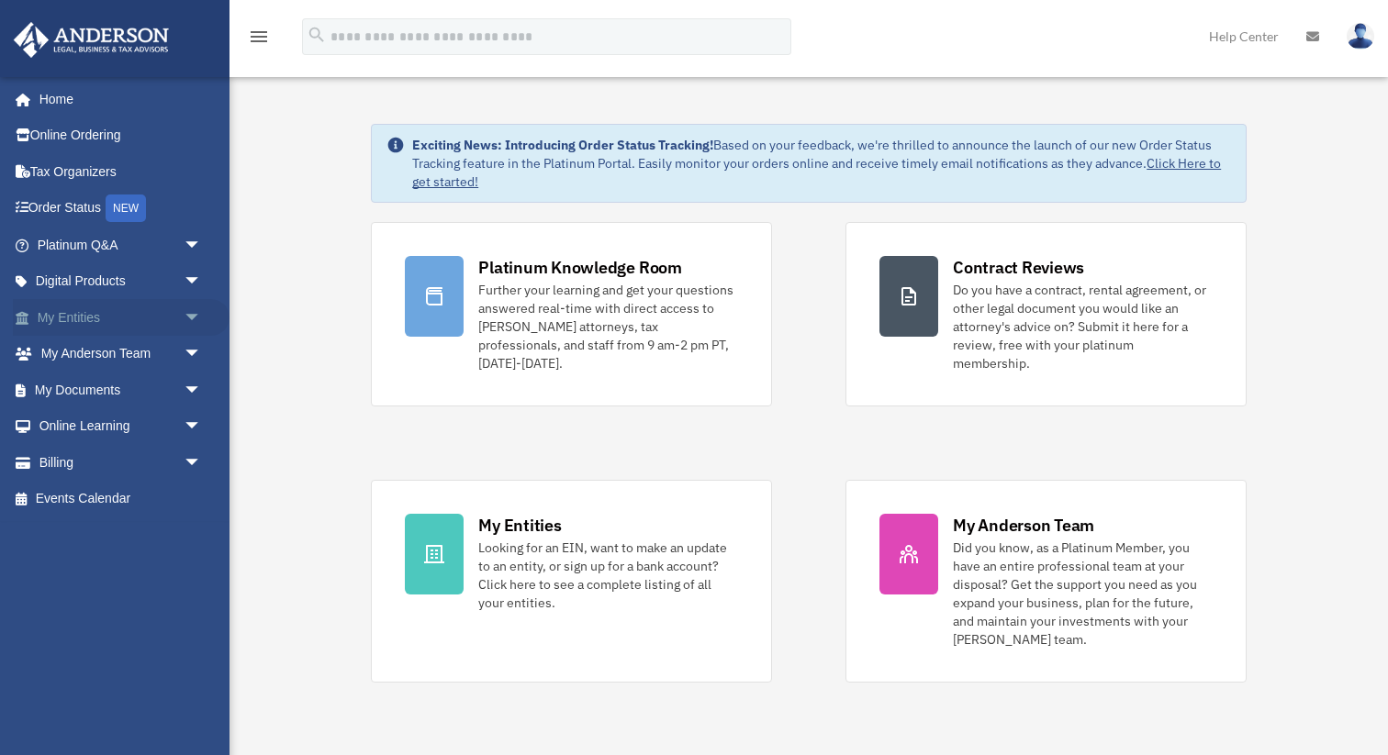
click at [75, 320] on link "My Entities arrow_drop_down" at bounding box center [121, 317] width 217 height 37
click at [97, 389] on link "My Documents arrow_drop_down" at bounding box center [121, 390] width 217 height 37
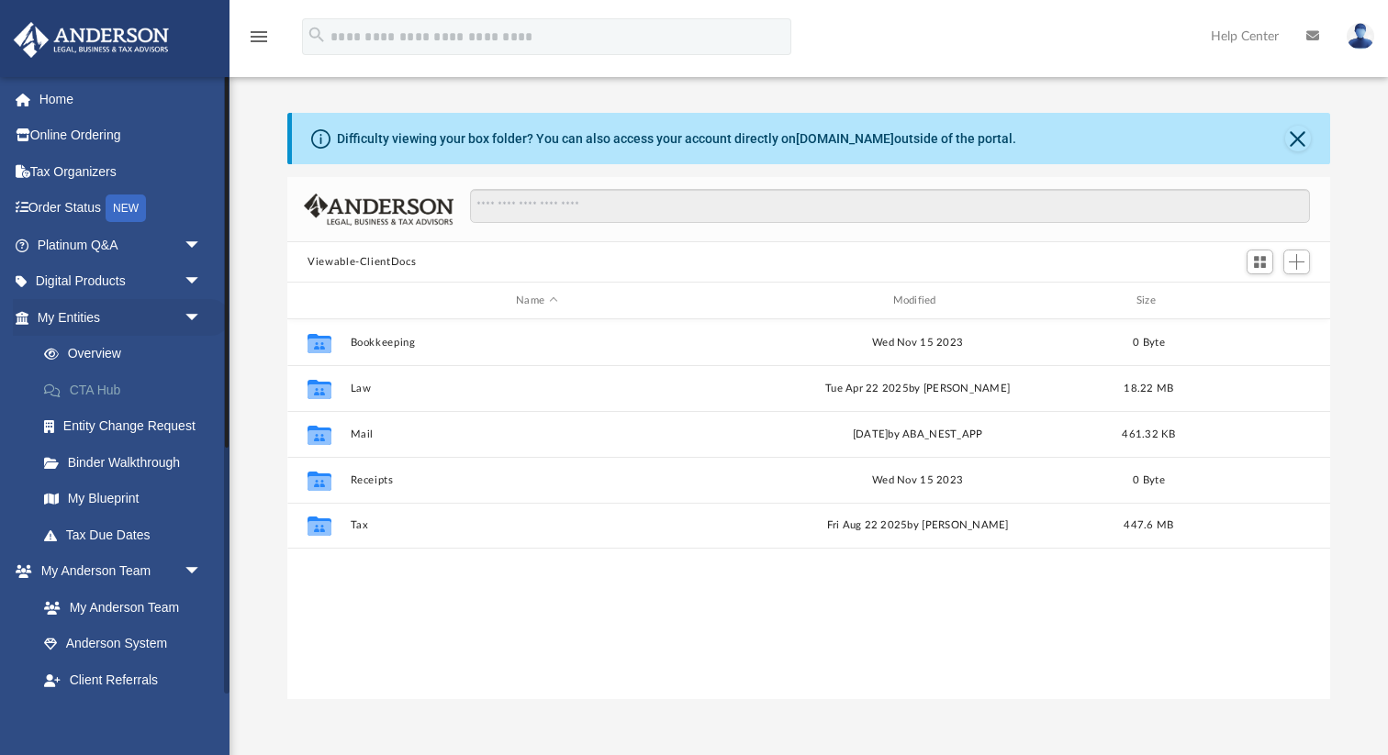
scroll to position [417, 1042]
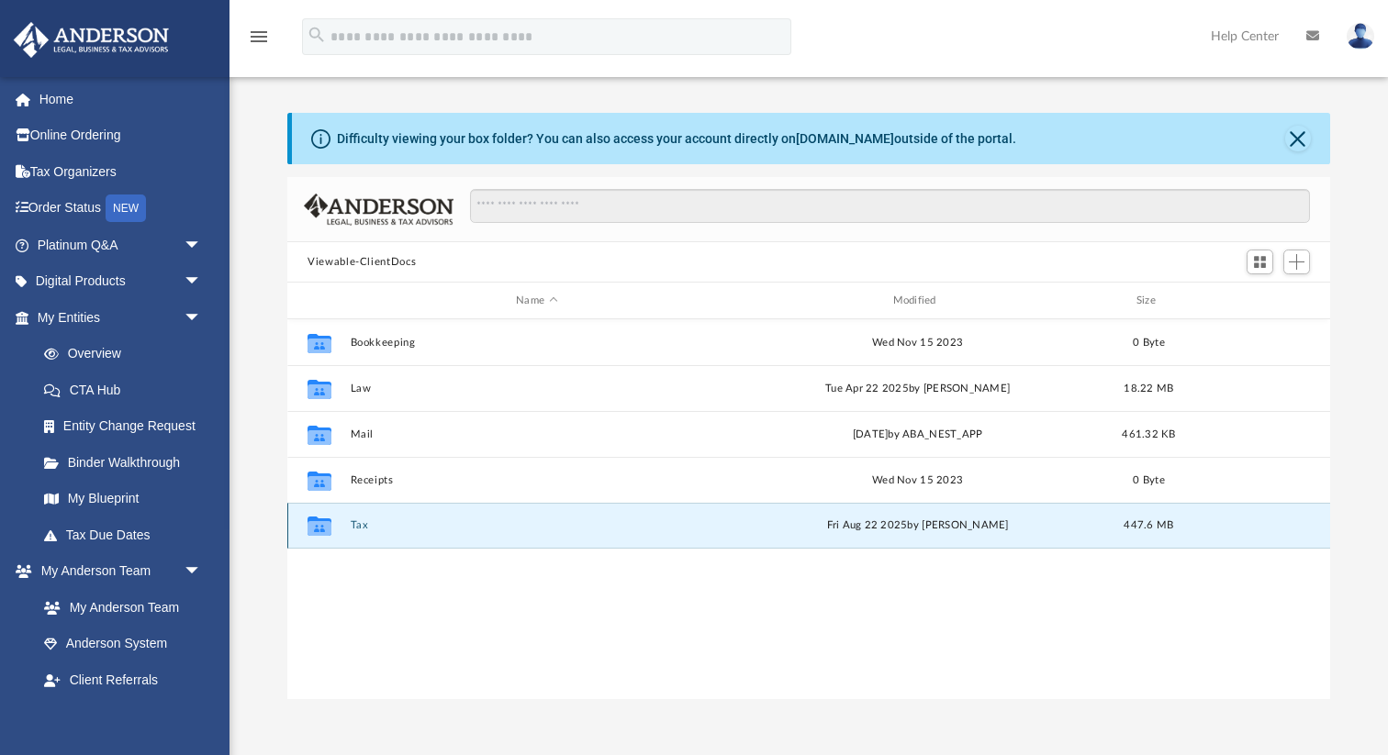
click at [364, 527] on button "Tax" at bounding box center [537, 525] width 373 height 12
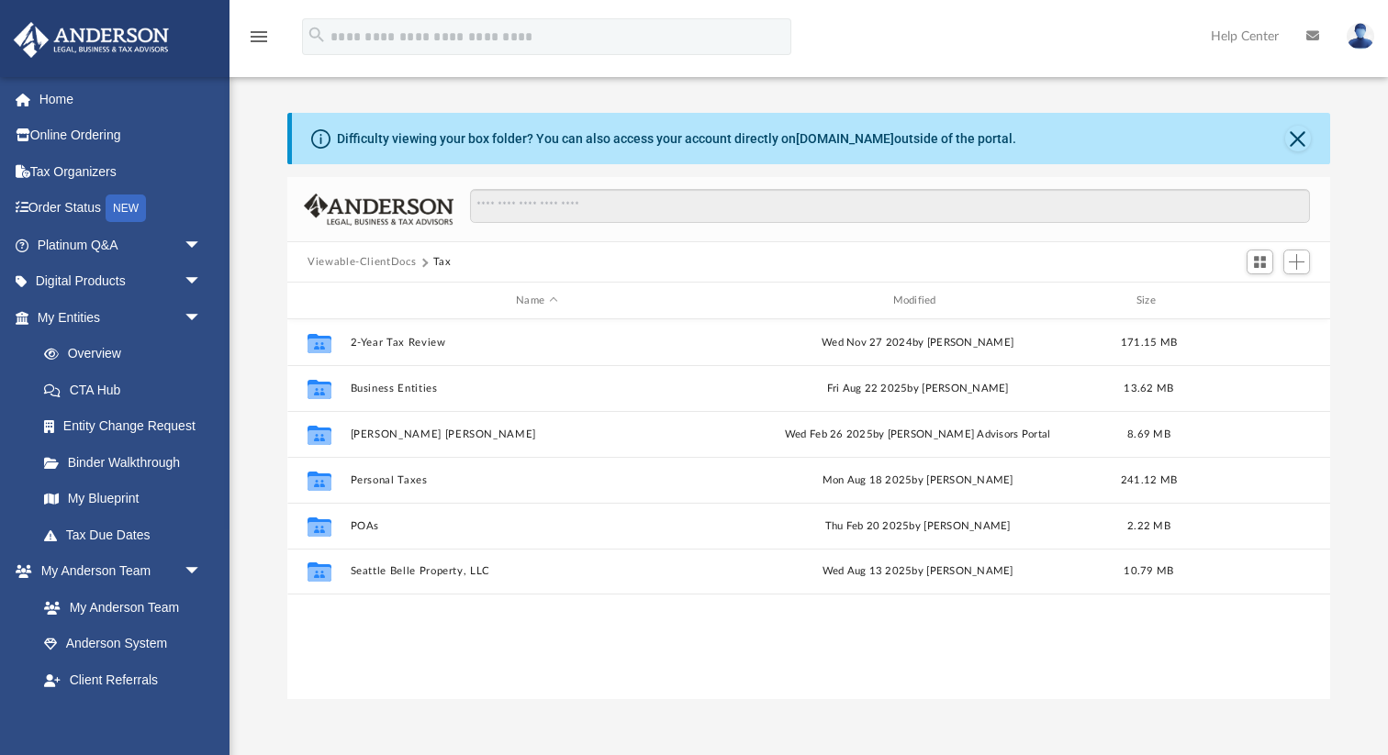
click at [381, 262] on button "Viewable-ClientDocs" at bounding box center [361, 262] width 108 height 17
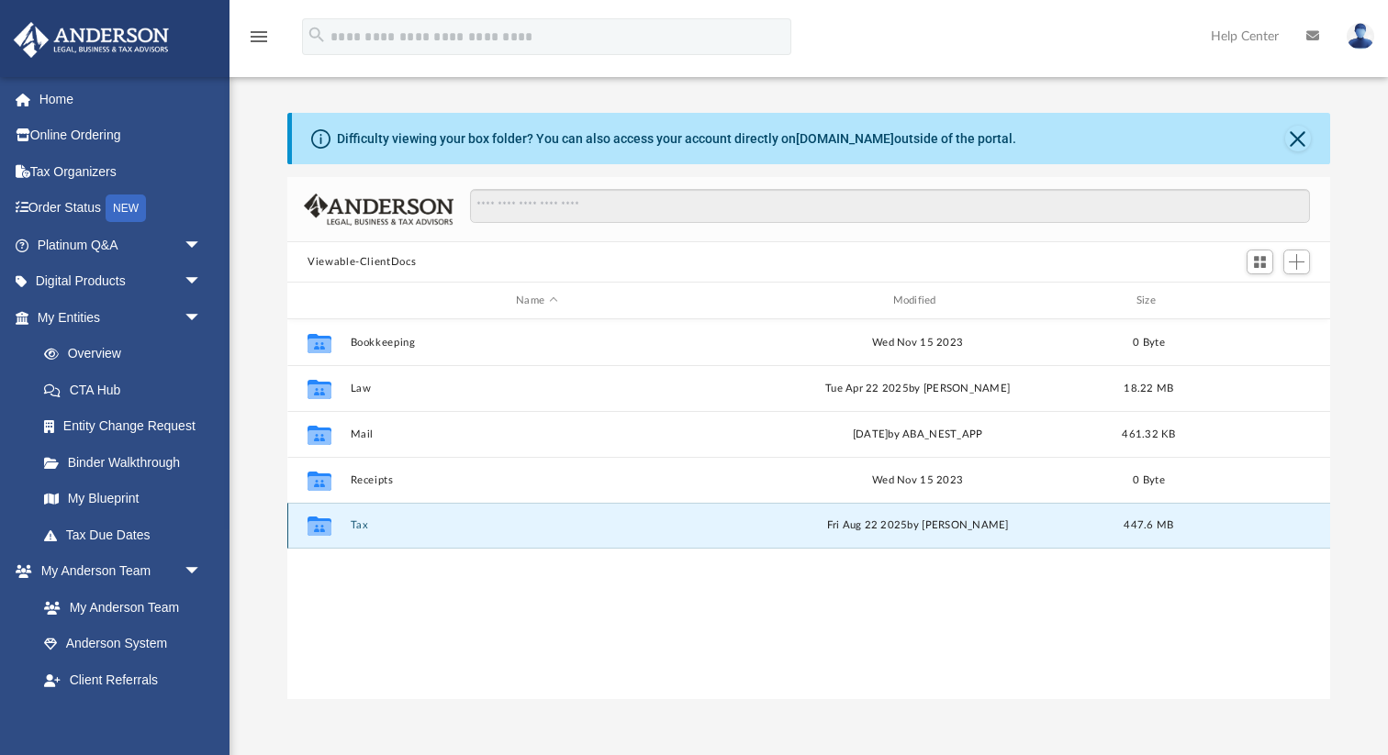
click at [373, 529] on button "Tax" at bounding box center [537, 525] width 373 height 12
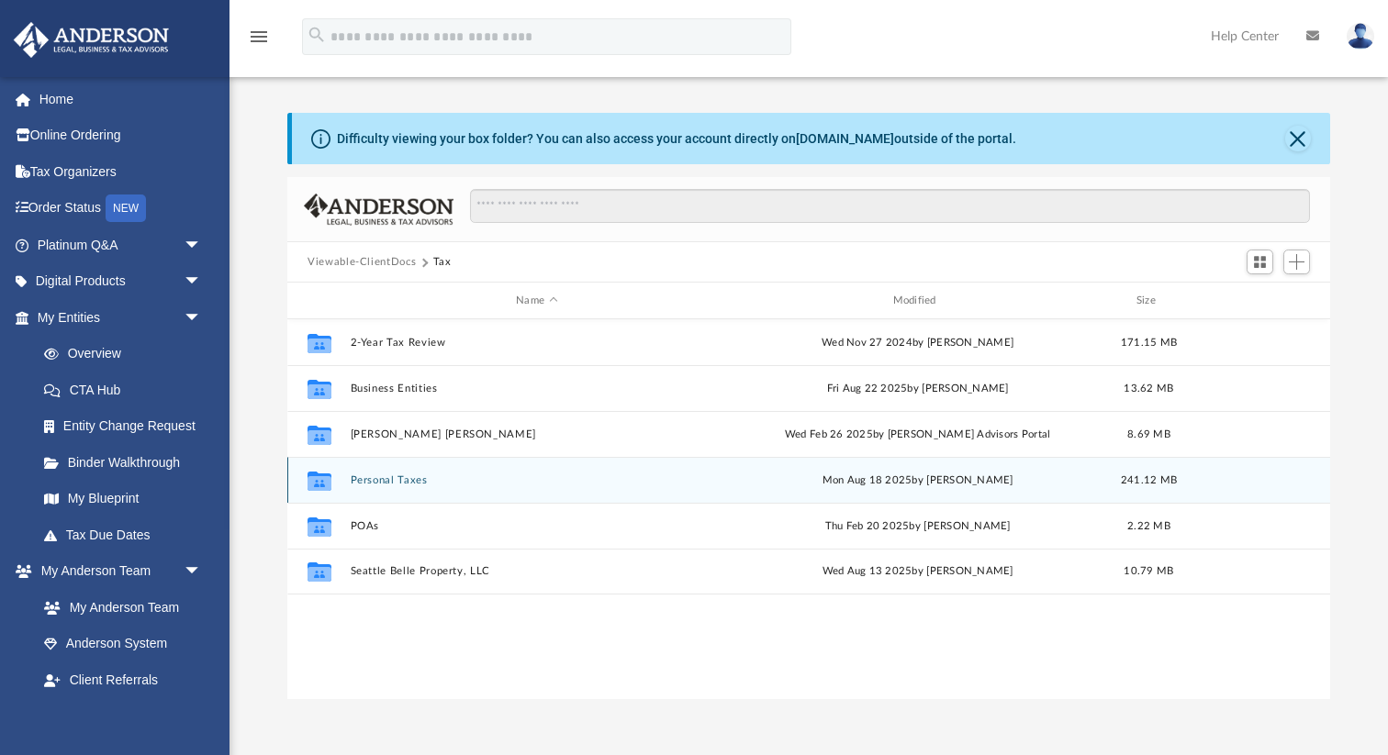
click at [386, 488] on div "Collaborated Folder Personal Taxes Mon Aug 18 2025 by Rachel Gehring 241.12 MB" at bounding box center [808, 480] width 1042 height 46
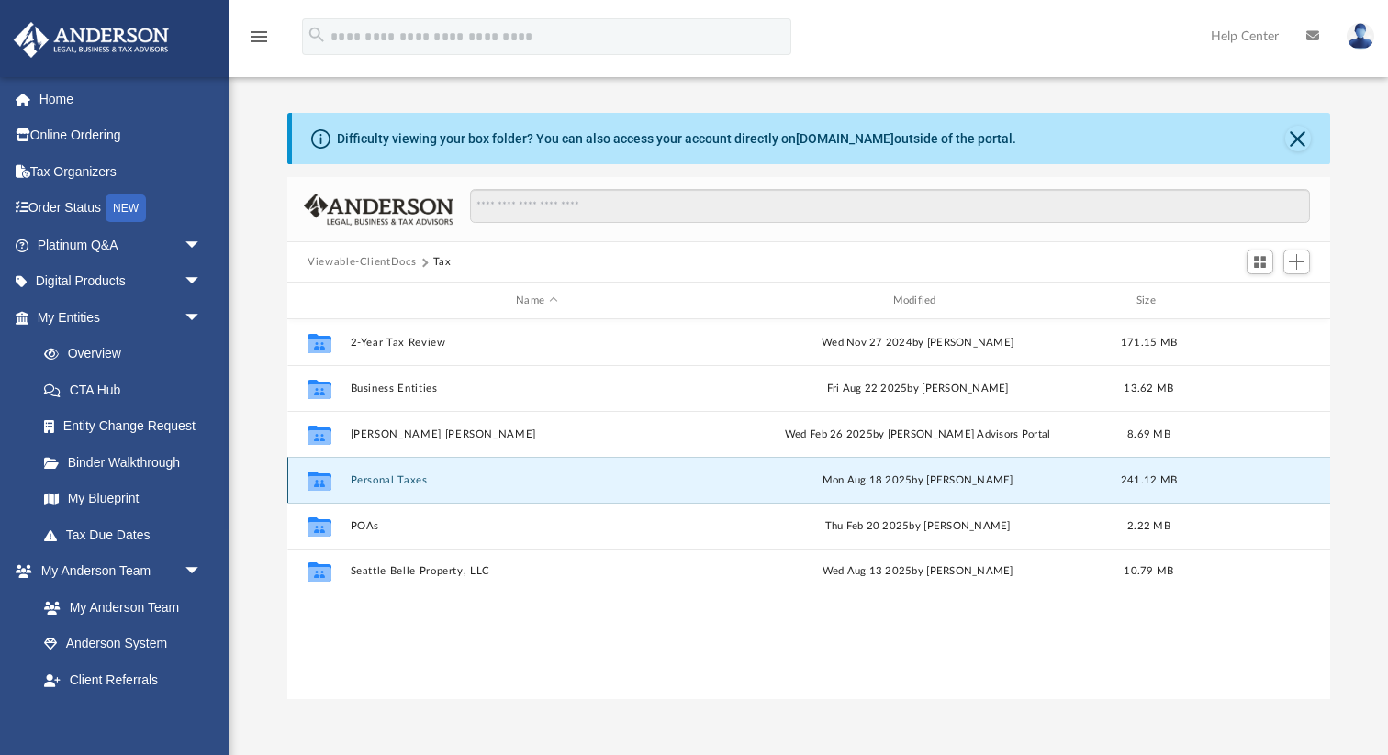
click at [393, 482] on button "Personal Taxes" at bounding box center [537, 480] width 373 height 12
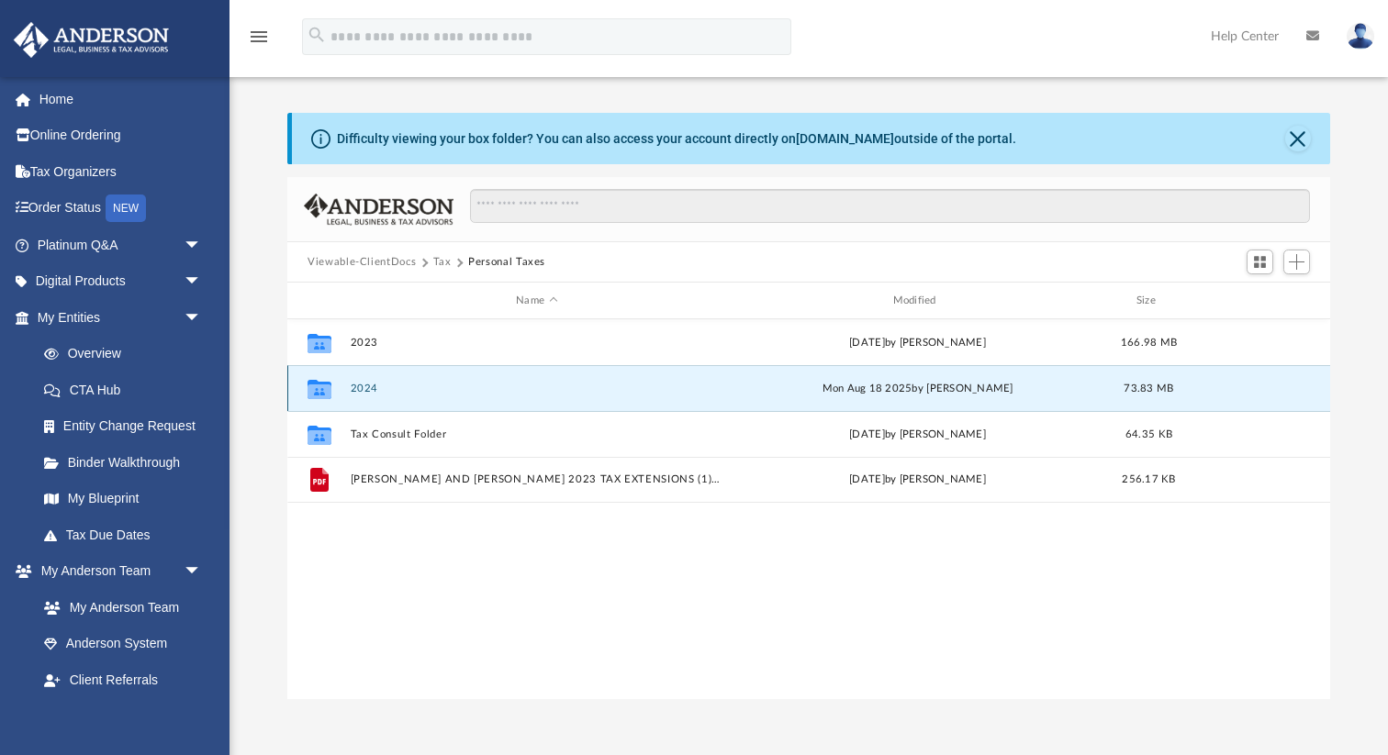
click at [369, 392] on button "2024" at bounding box center [537, 389] width 373 height 12
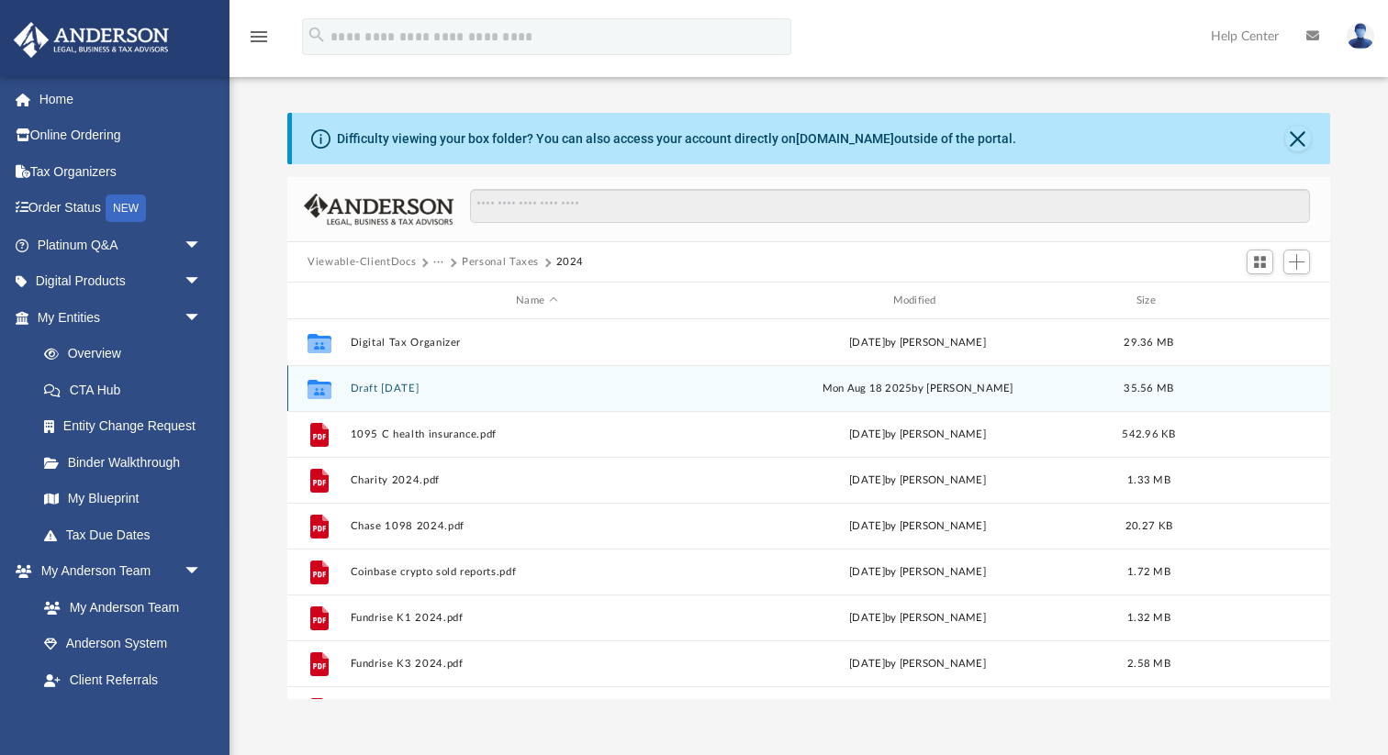
click at [390, 392] on button "Draft 8-12-25" at bounding box center [537, 389] width 373 height 12
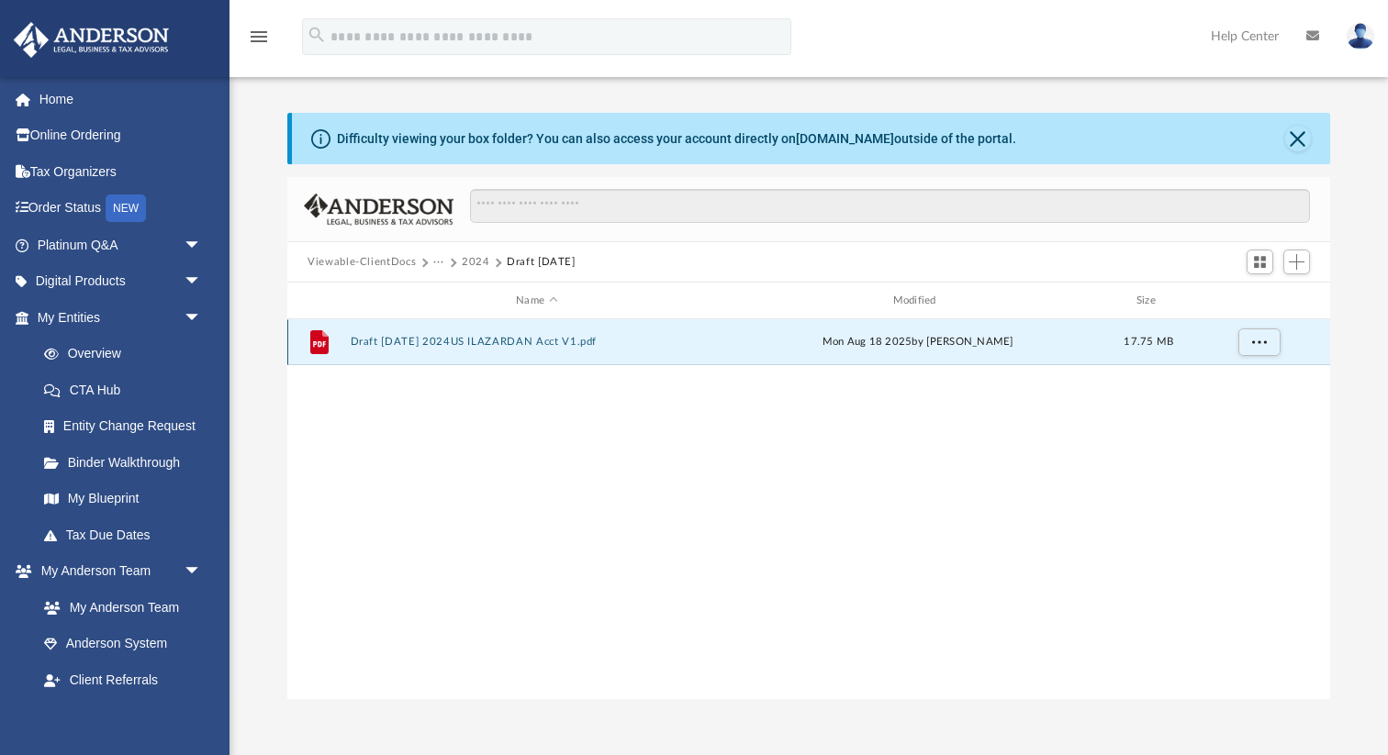
click at [489, 339] on button "Draft 8-12-25 2024US ILAZARDAN Acct V1.pdf" at bounding box center [537, 342] width 373 height 12
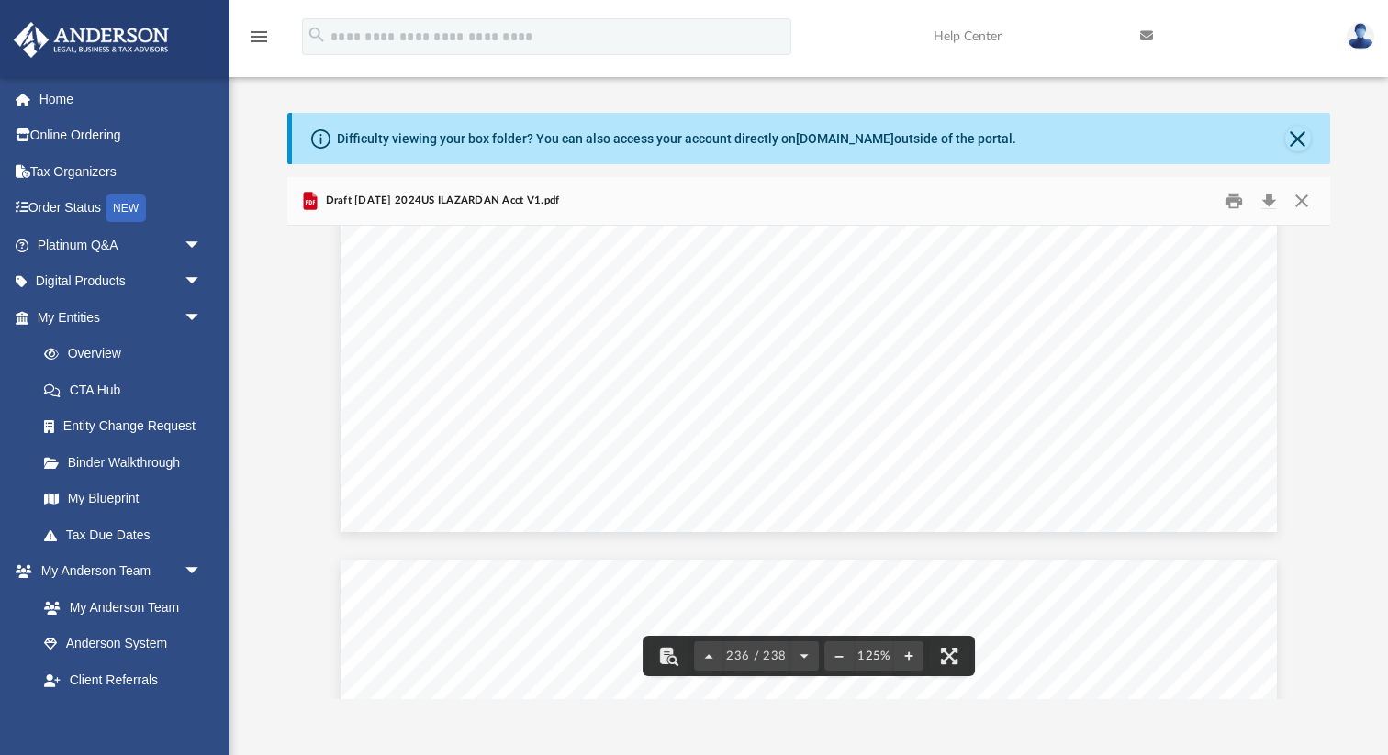
scroll to position [292034, 0]
click at [1302, 201] on button "Close" at bounding box center [1301, 201] width 33 height 28
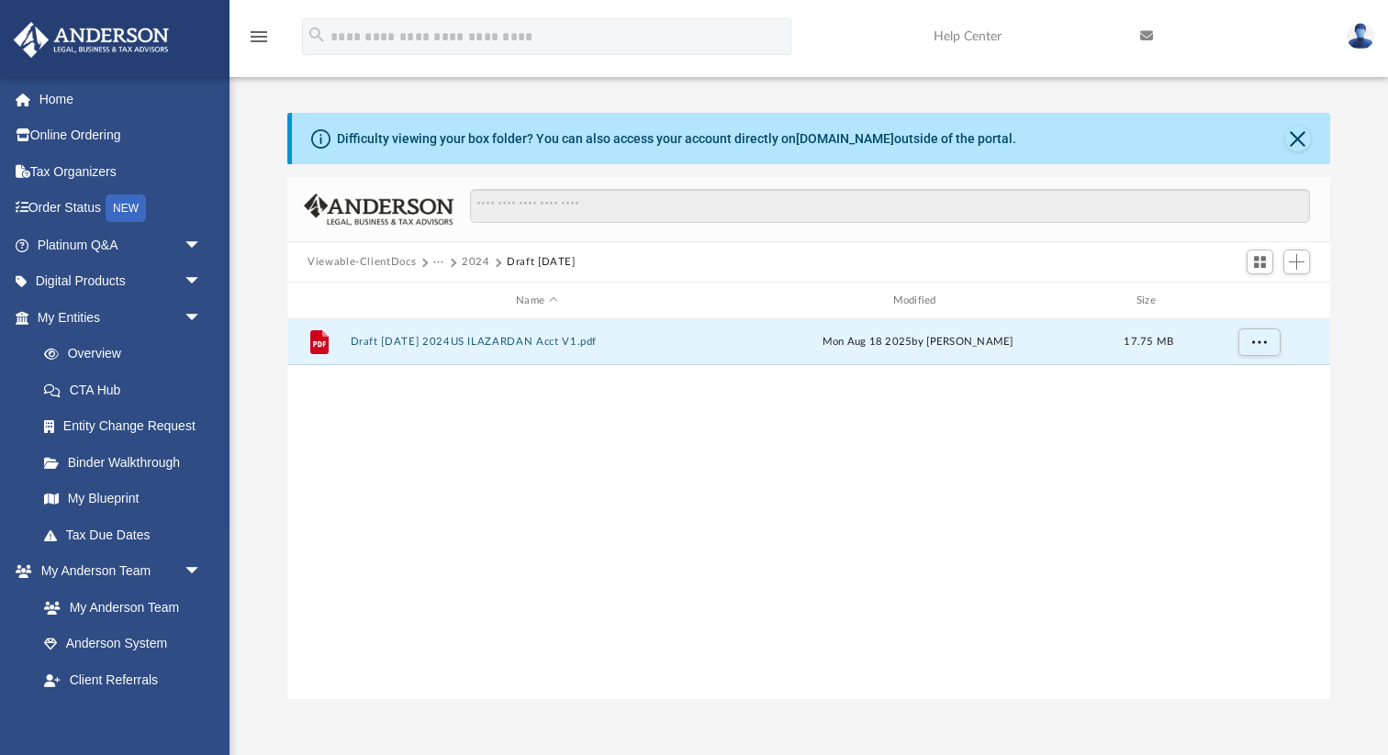
click at [483, 258] on button "2024" at bounding box center [476, 262] width 28 height 17
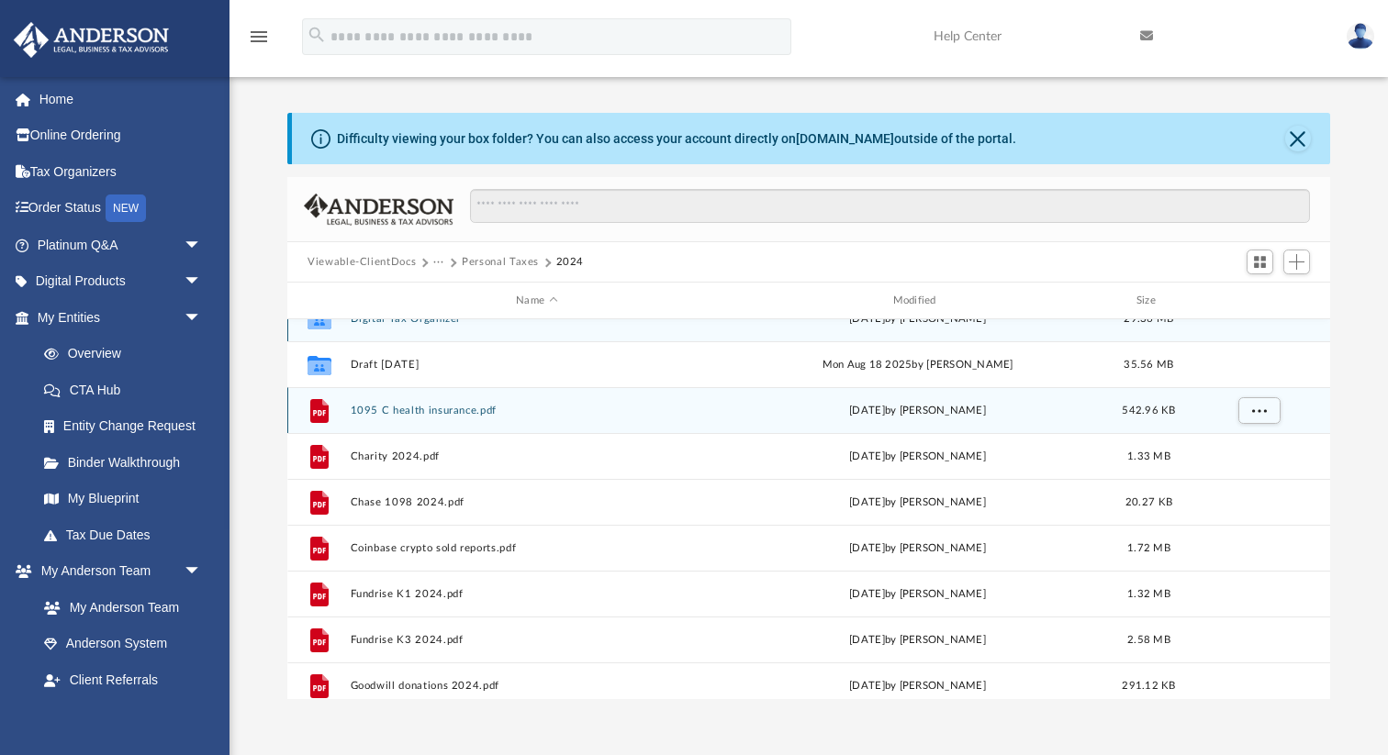
scroll to position [27, 0]
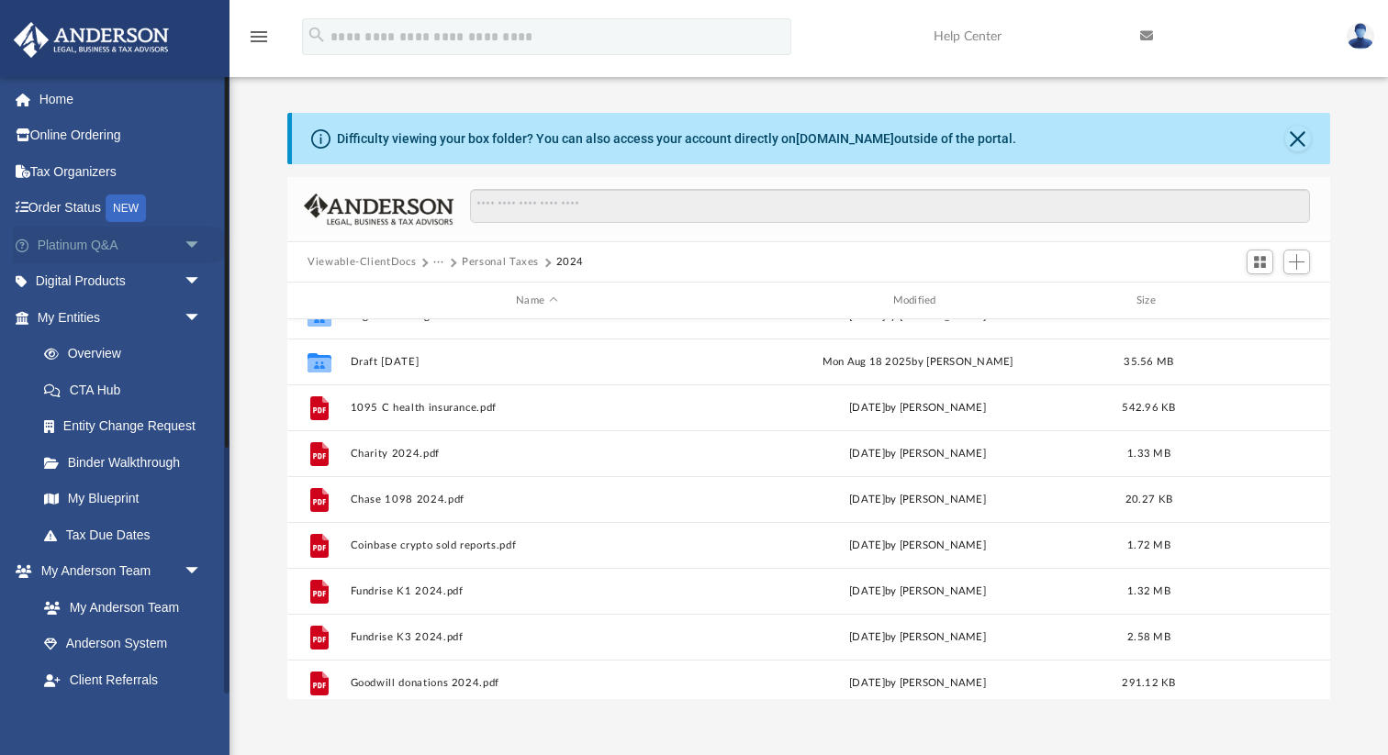
click at [98, 241] on link "Platinum Q&A arrow_drop_down" at bounding box center [121, 245] width 217 height 37
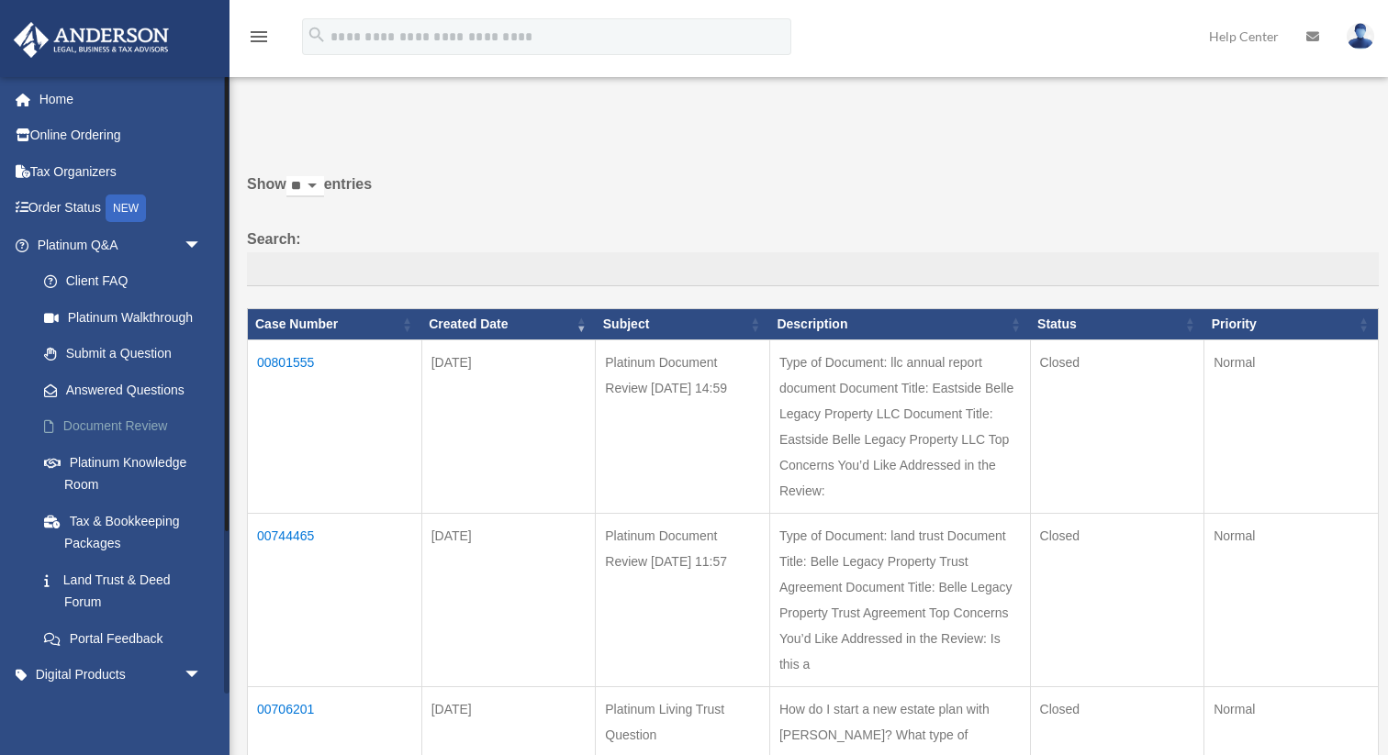
scroll to position [221, 0]
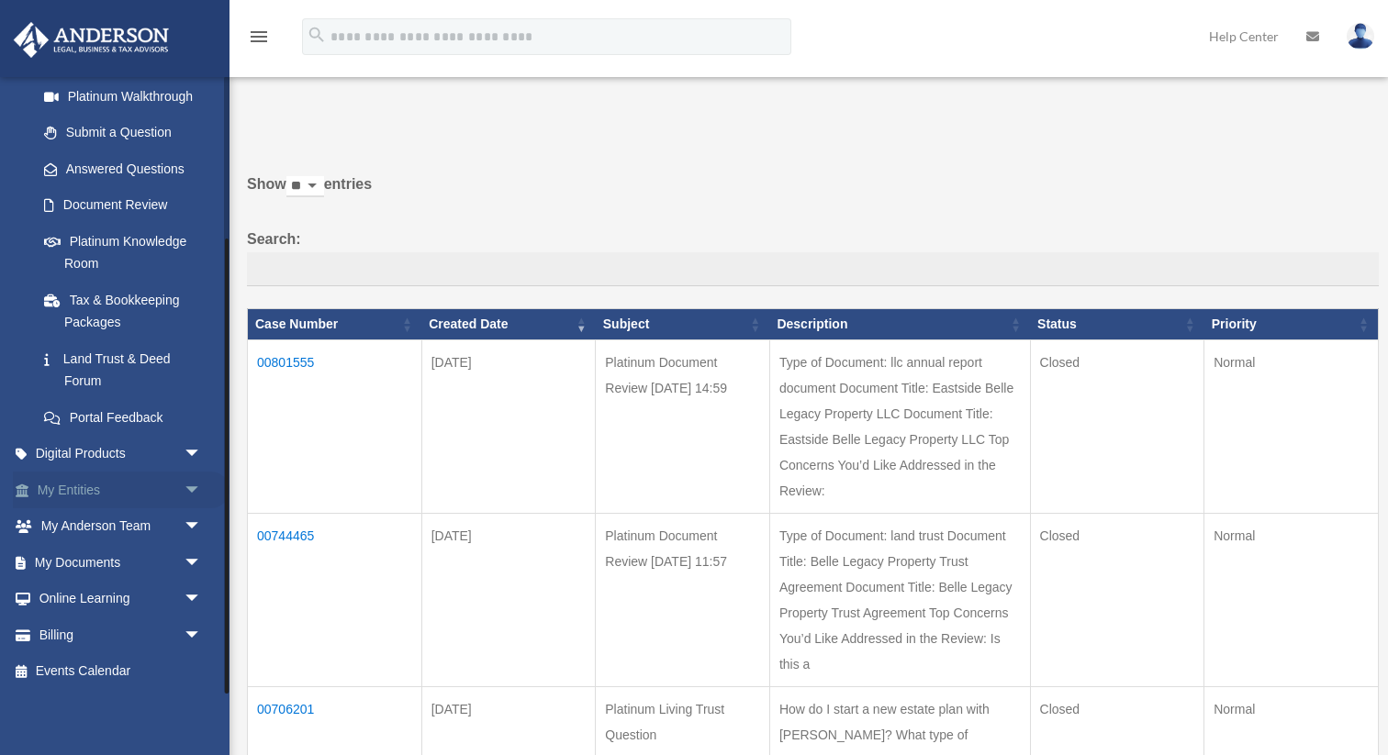
click at [98, 499] on link "My Entities arrow_drop_down" at bounding box center [121, 490] width 217 height 37
click at [190, 492] on span "arrow_drop_down" at bounding box center [202, 491] width 37 height 38
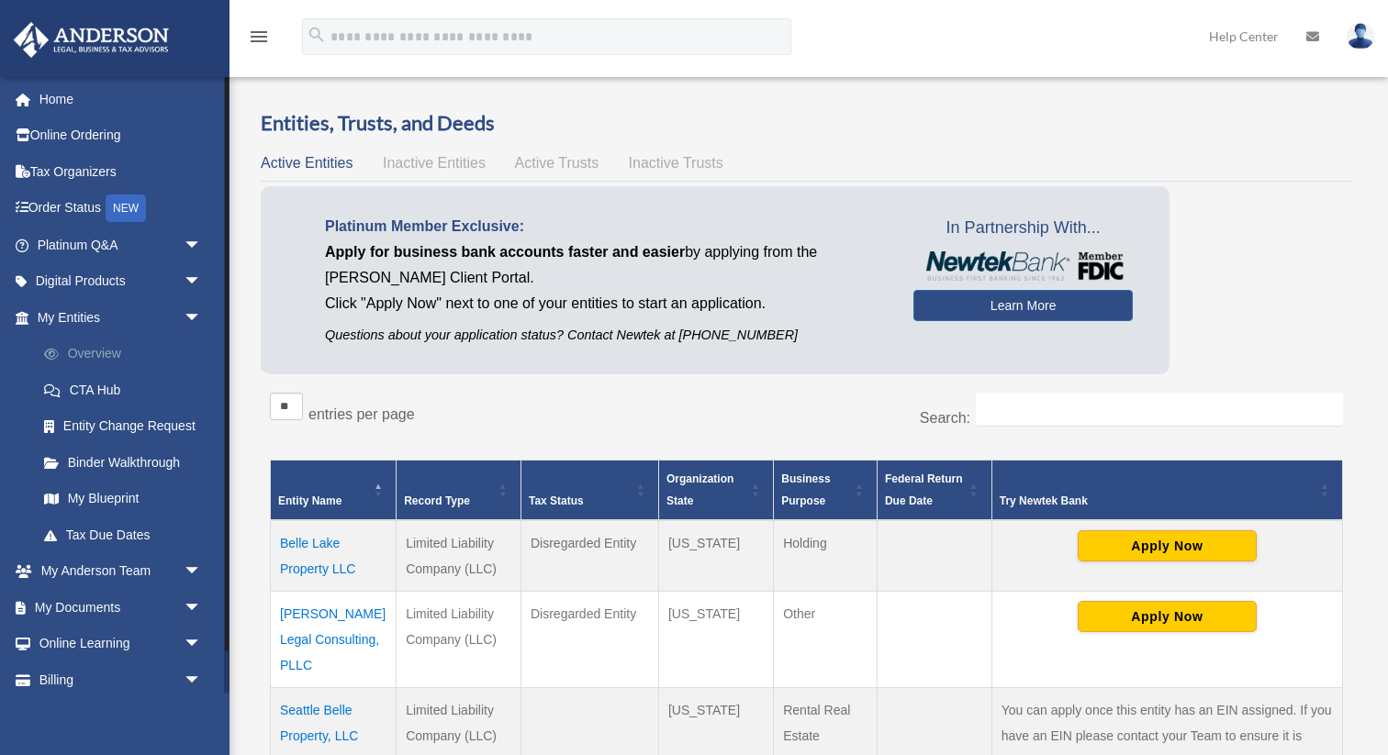
click at [107, 360] on link "Overview" at bounding box center [128, 354] width 204 height 37
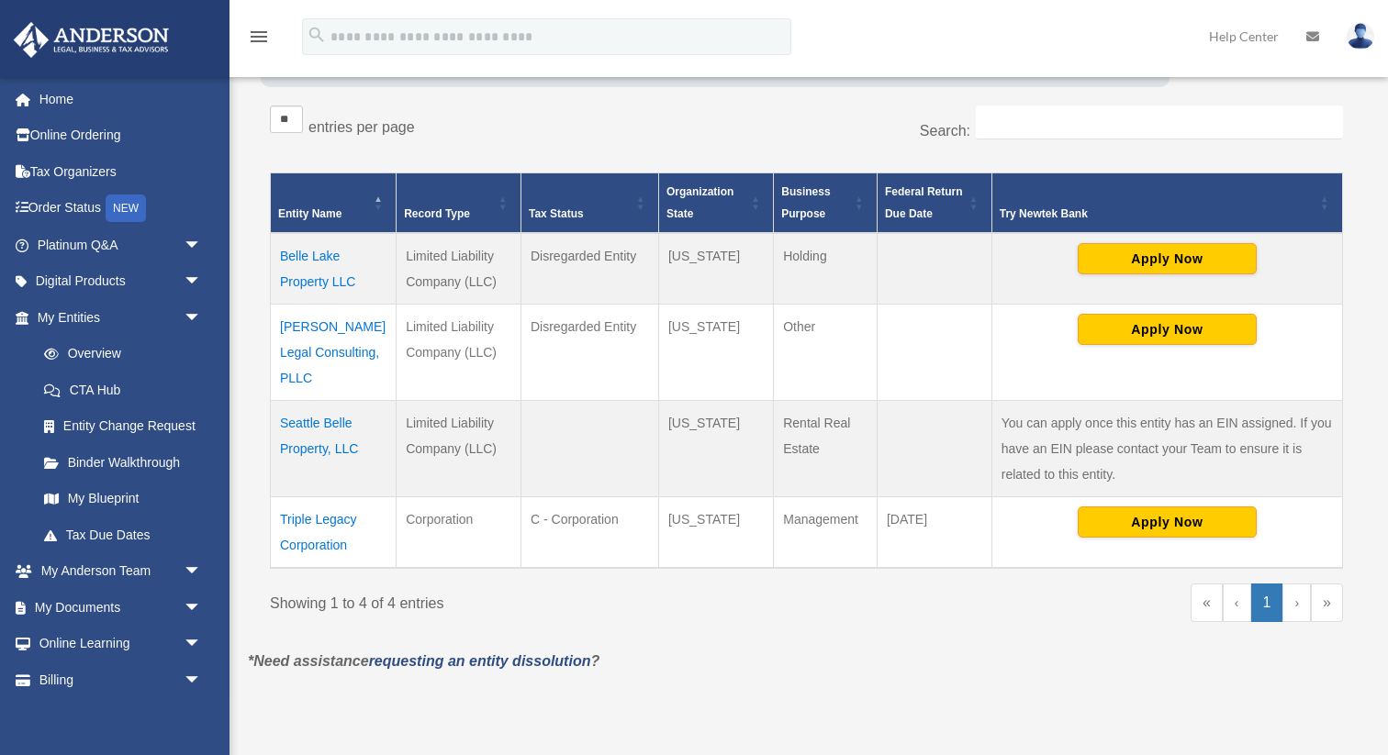
scroll to position [288, 0]
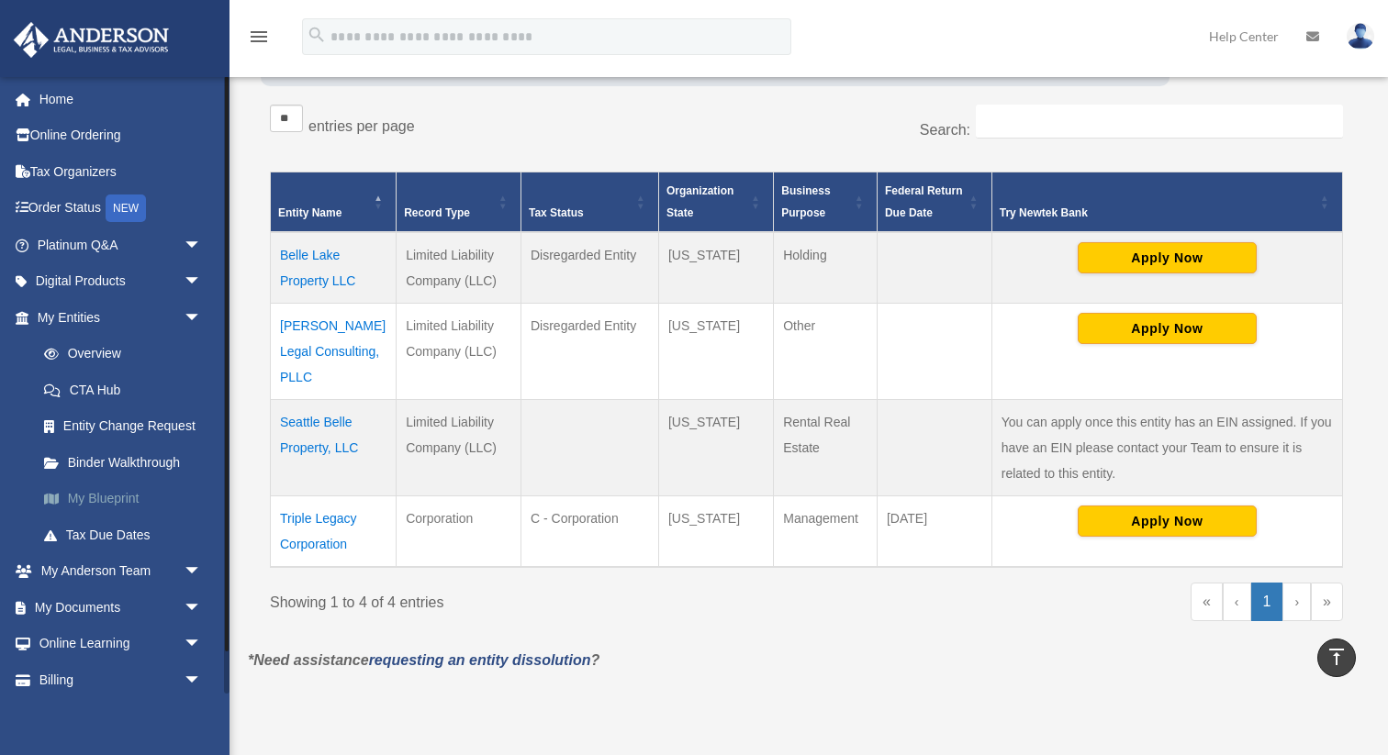
click at [113, 494] on link "My Blueprint" at bounding box center [128, 499] width 204 height 37
